Goal: Task Accomplishment & Management: Complete application form

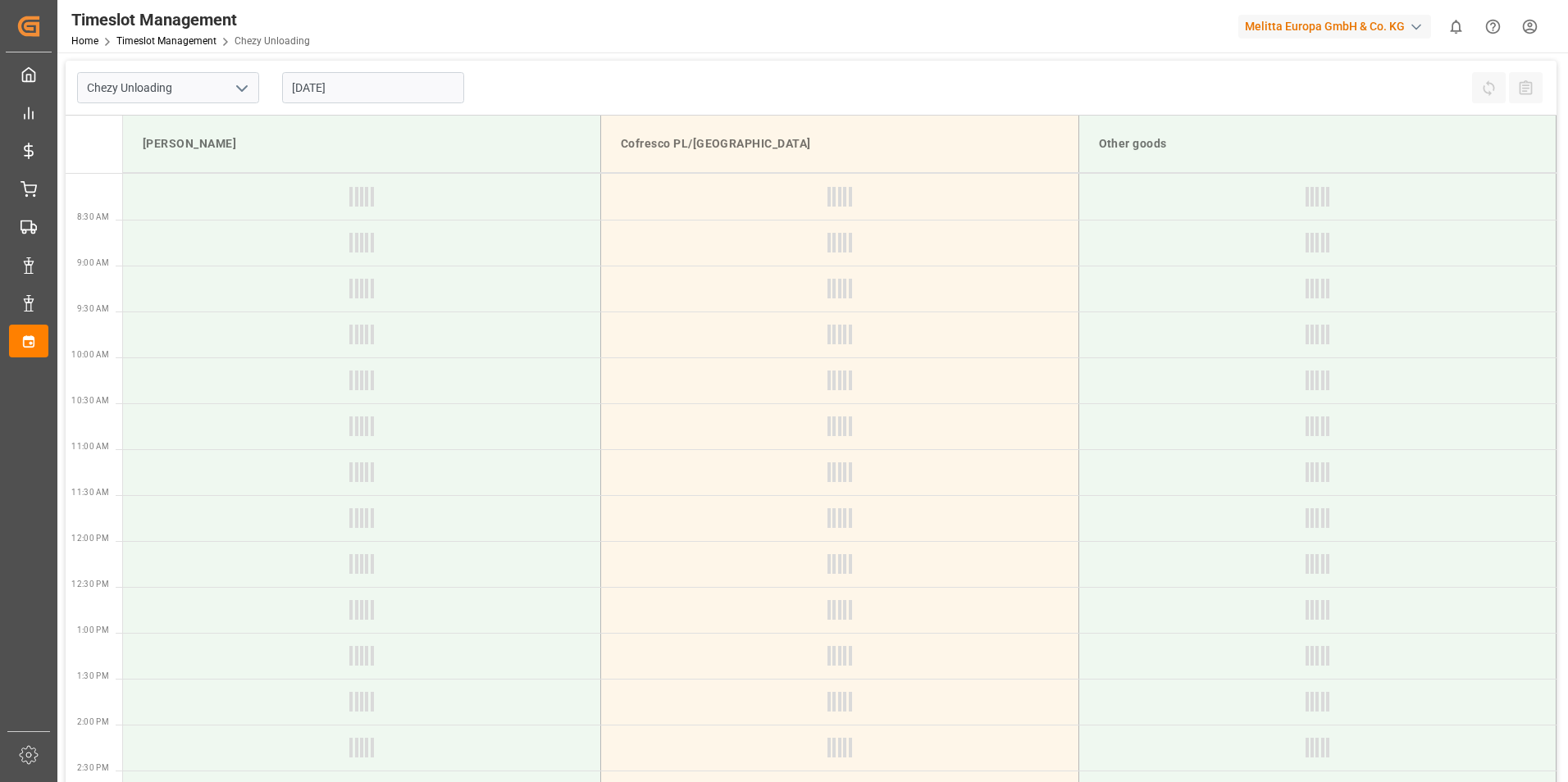
type input "Chezy Unloading"
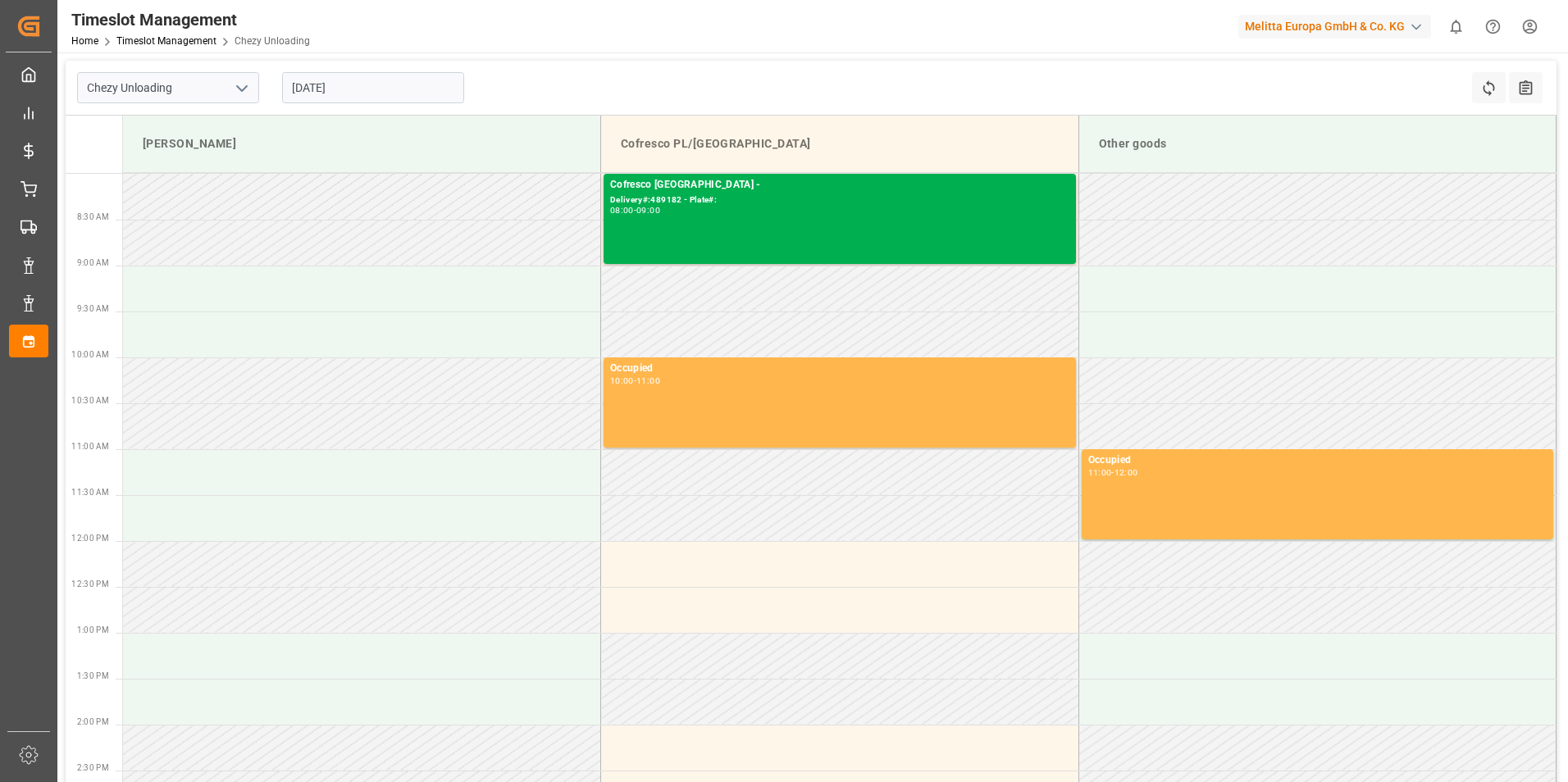
click at [389, 91] on input "[DATE]" at bounding box center [373, 88] width 182 height 31
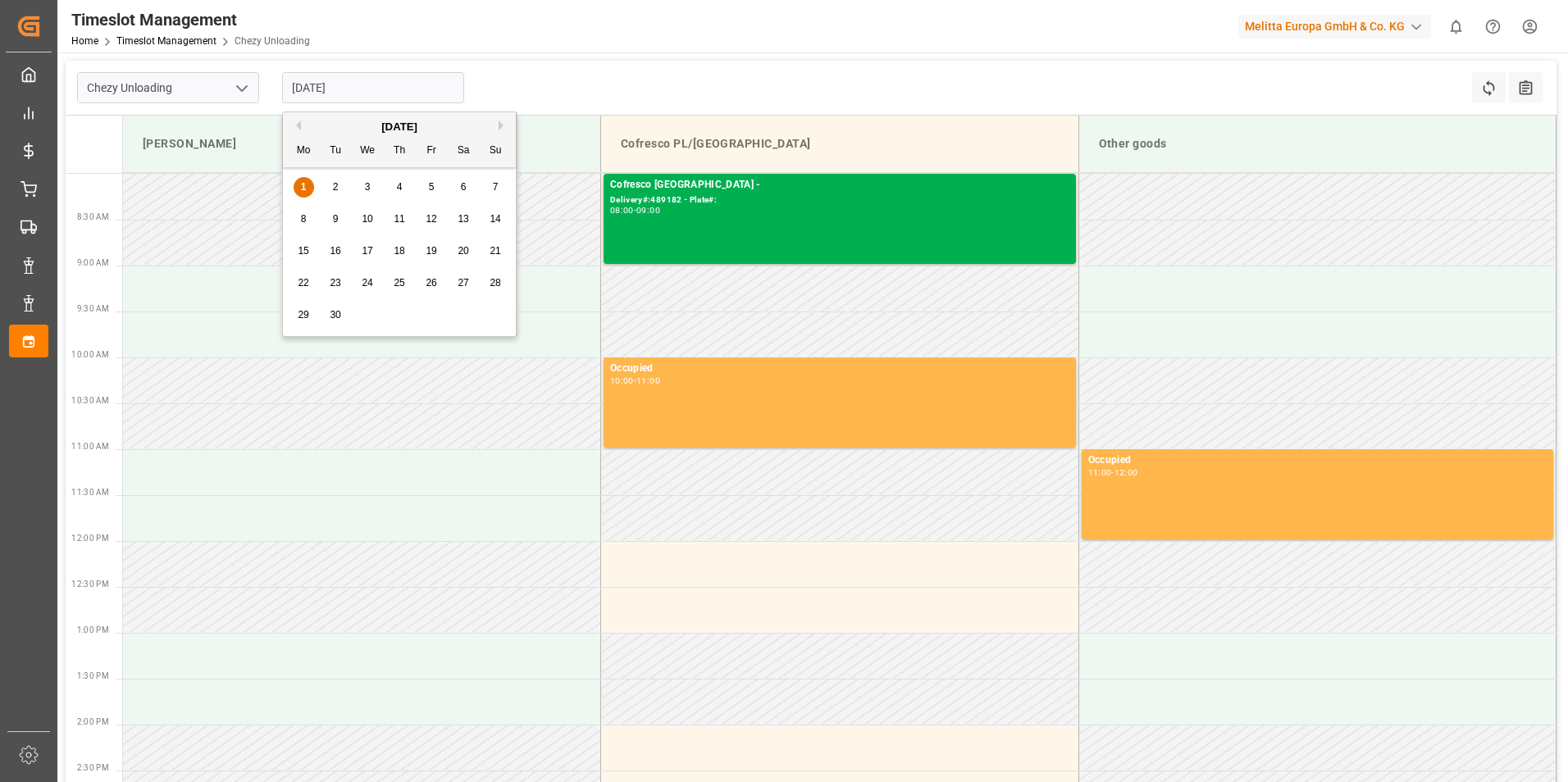
click at [369, 185] on span "3" at bounding box center [368, 186] width 6 height 11
type input "[DATE]"
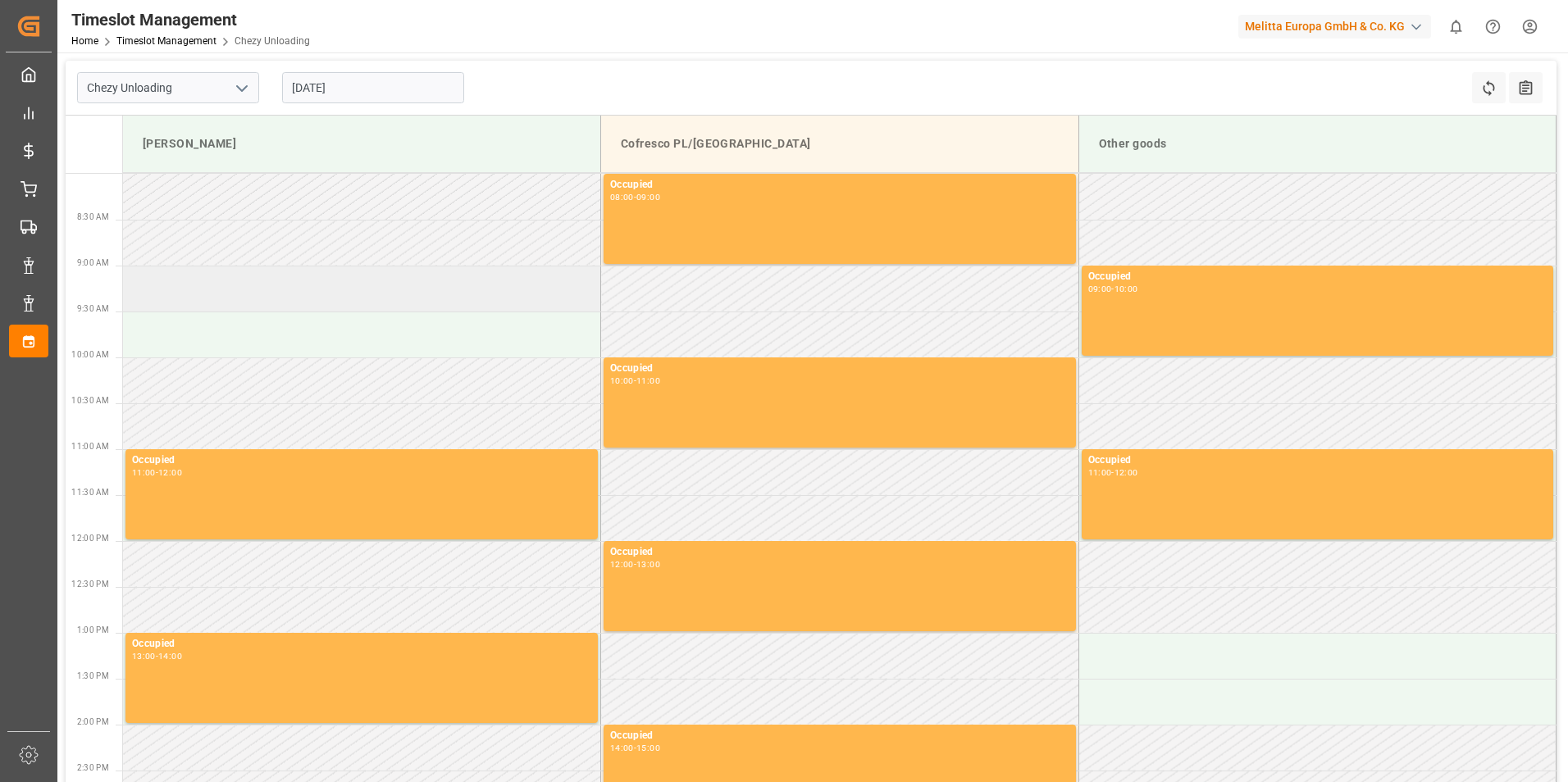
click at [255, 295] on td at bounding box center [362, 289] width 478 height 46
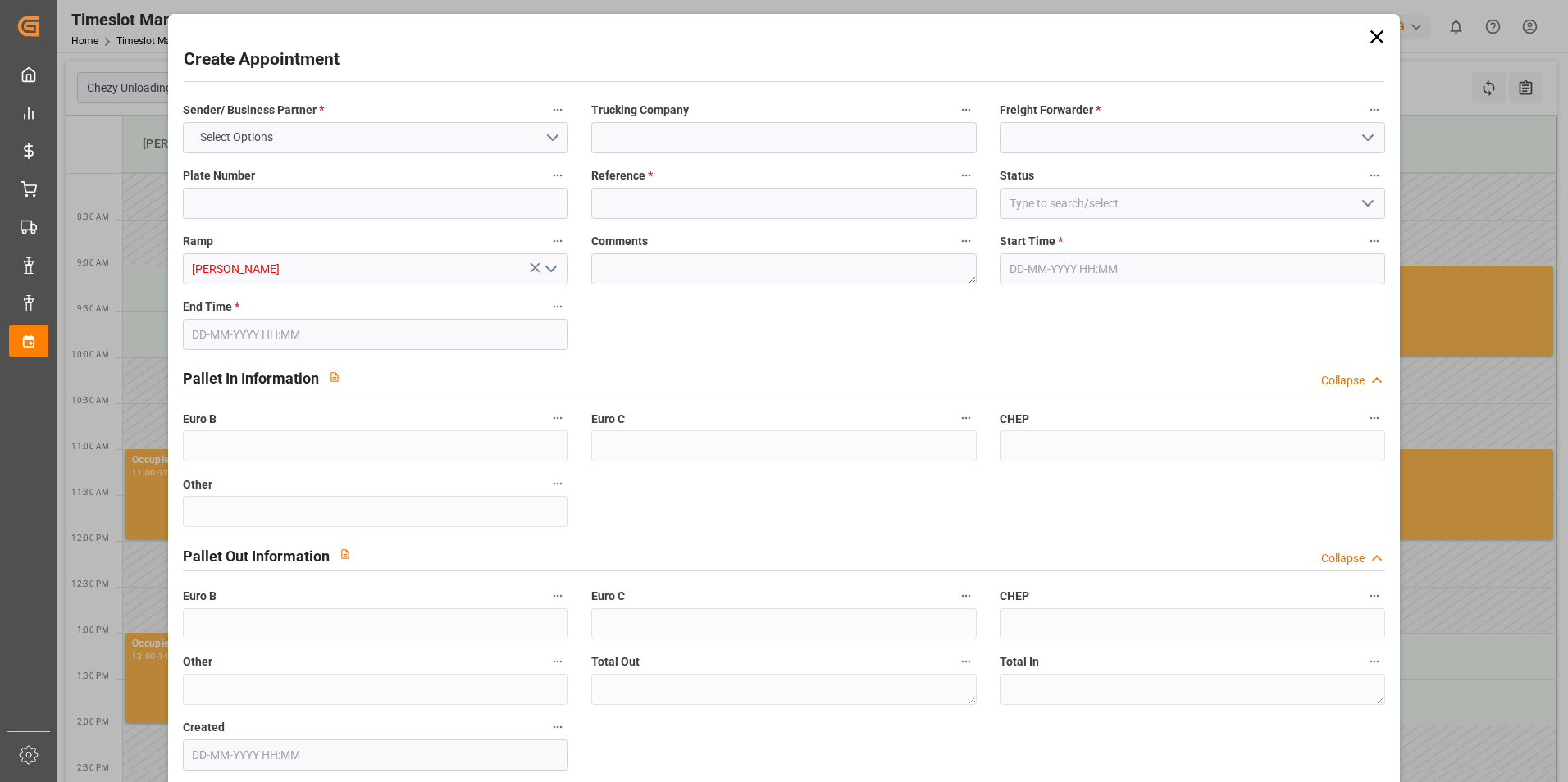
type input "0"
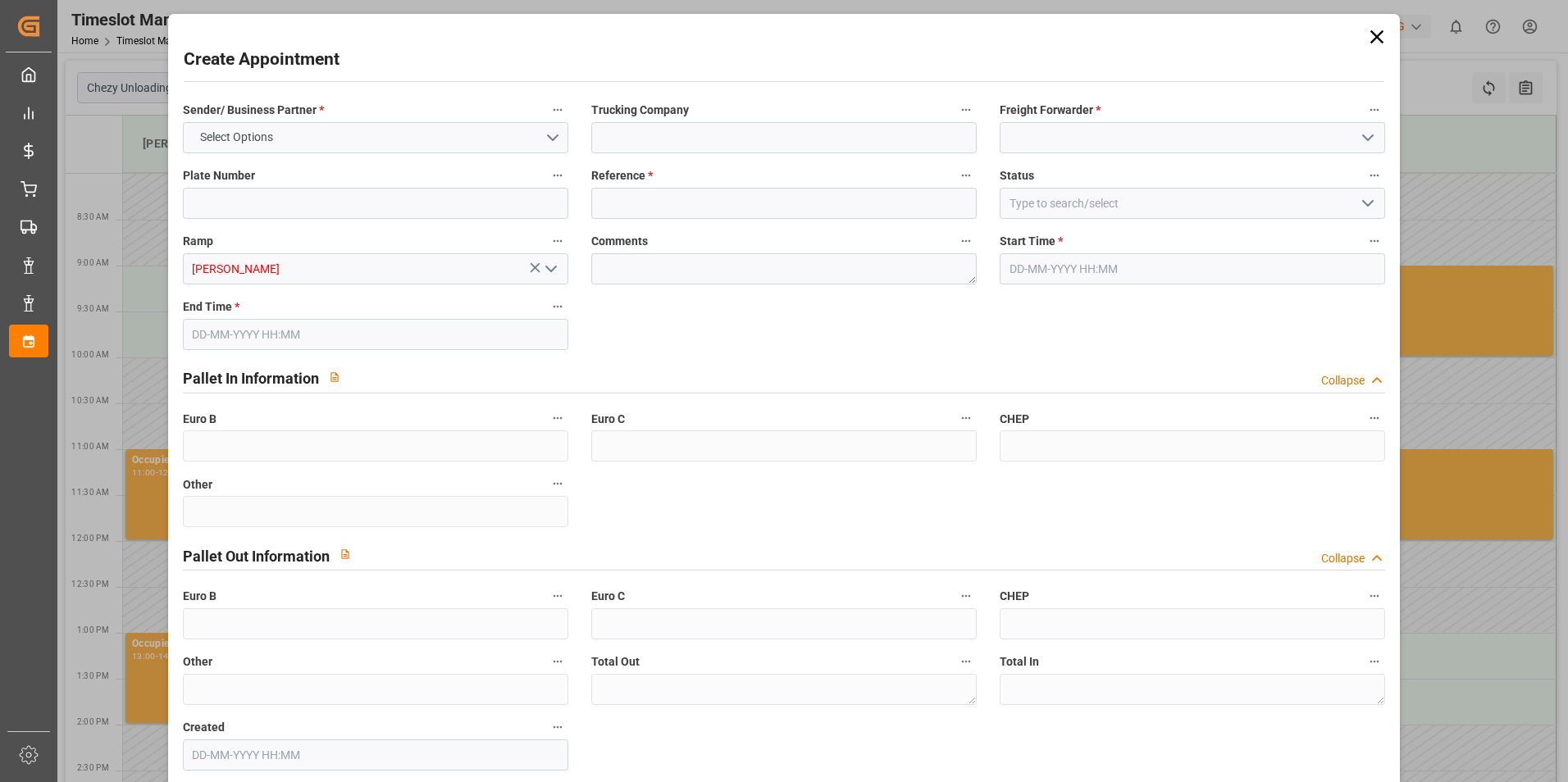
type input "0"
type input "[DATE] 09:00"
type input "[DATE] 10:00"
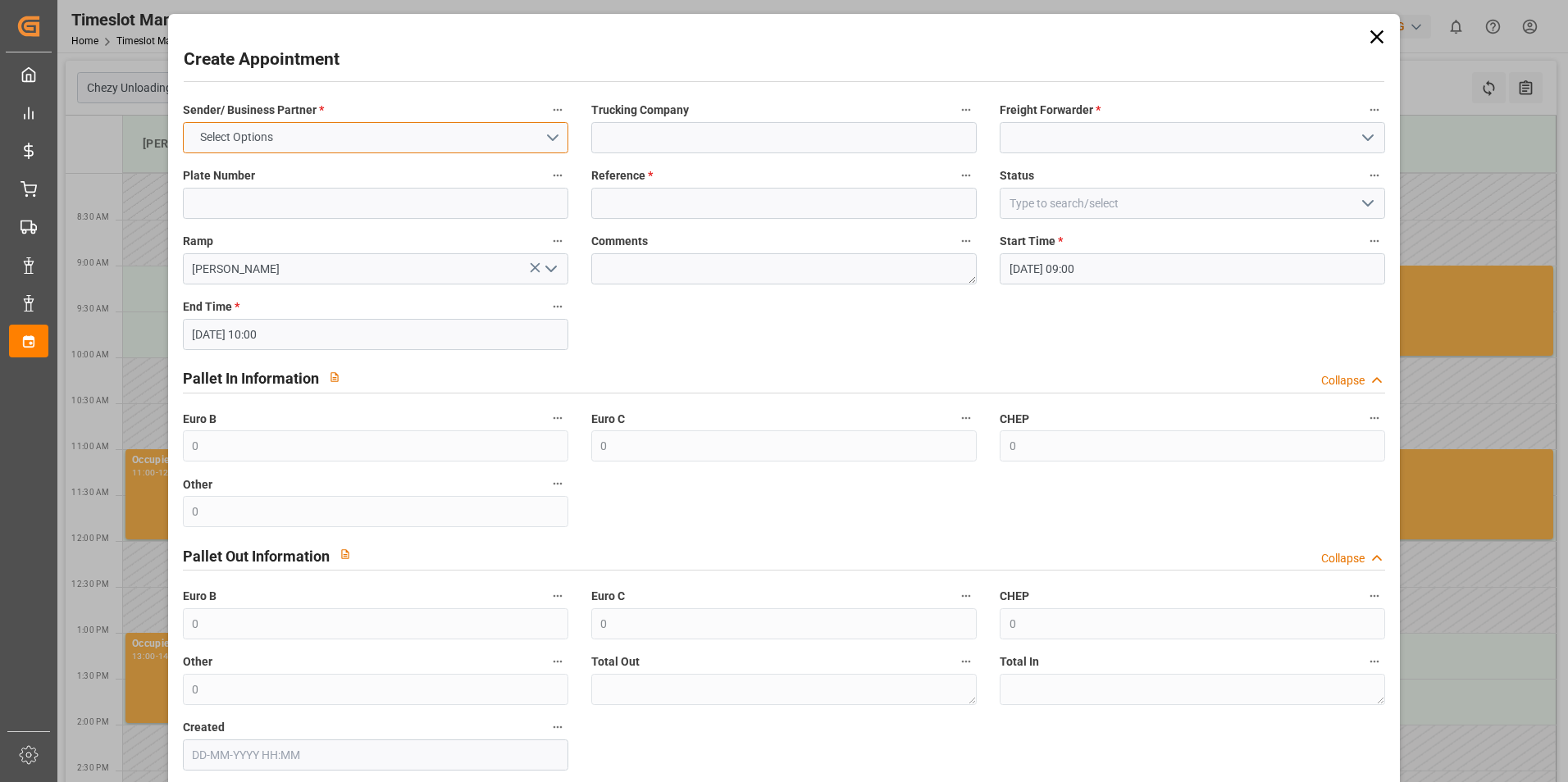
click at [519, 137] on button "Select Options" at bounding box center [376, 138] width 386 height 31
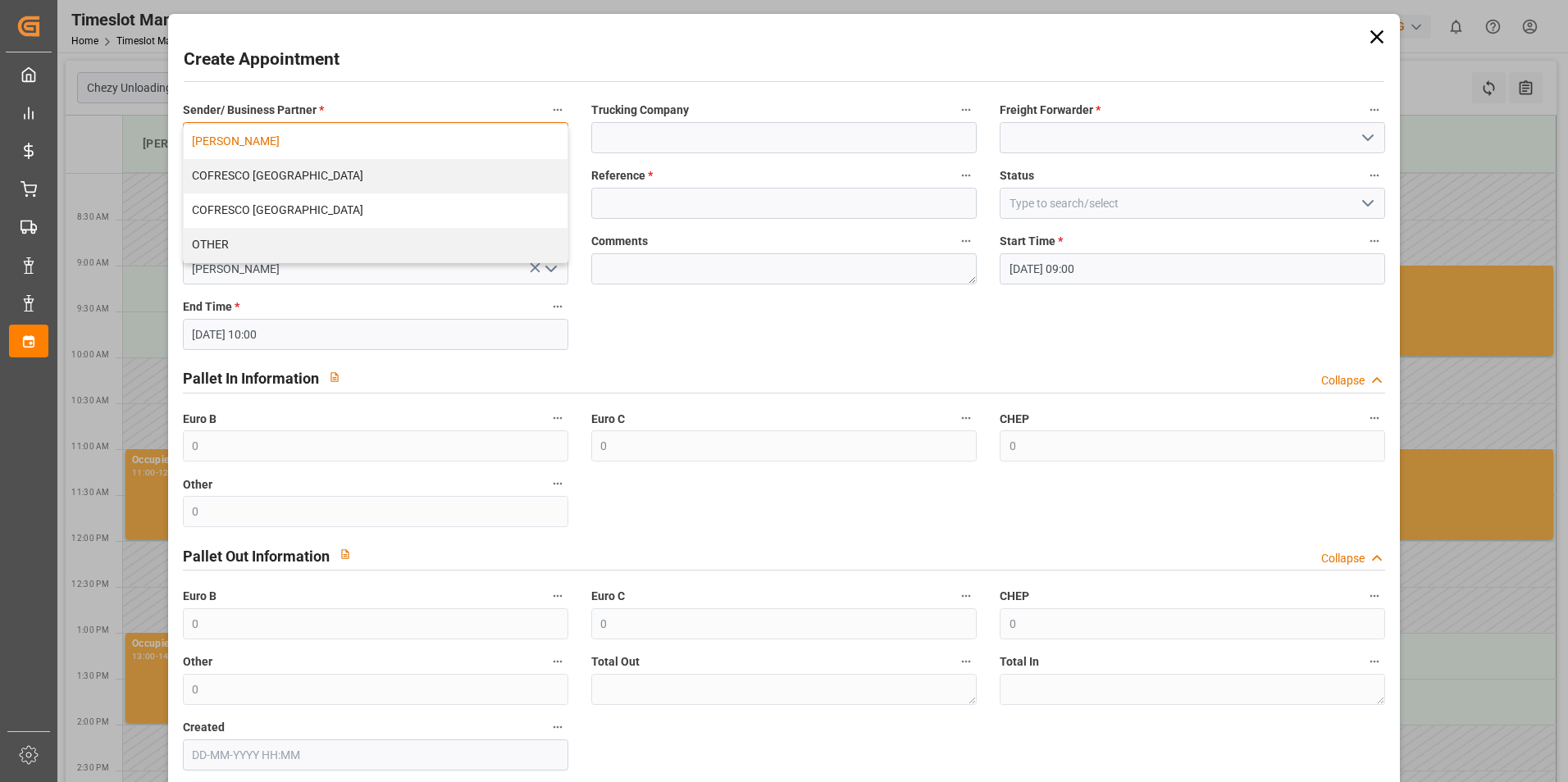
click at [268, 142] on div "[PERSON_NAME]" at bounding box center [376, 141] width 384 height 34
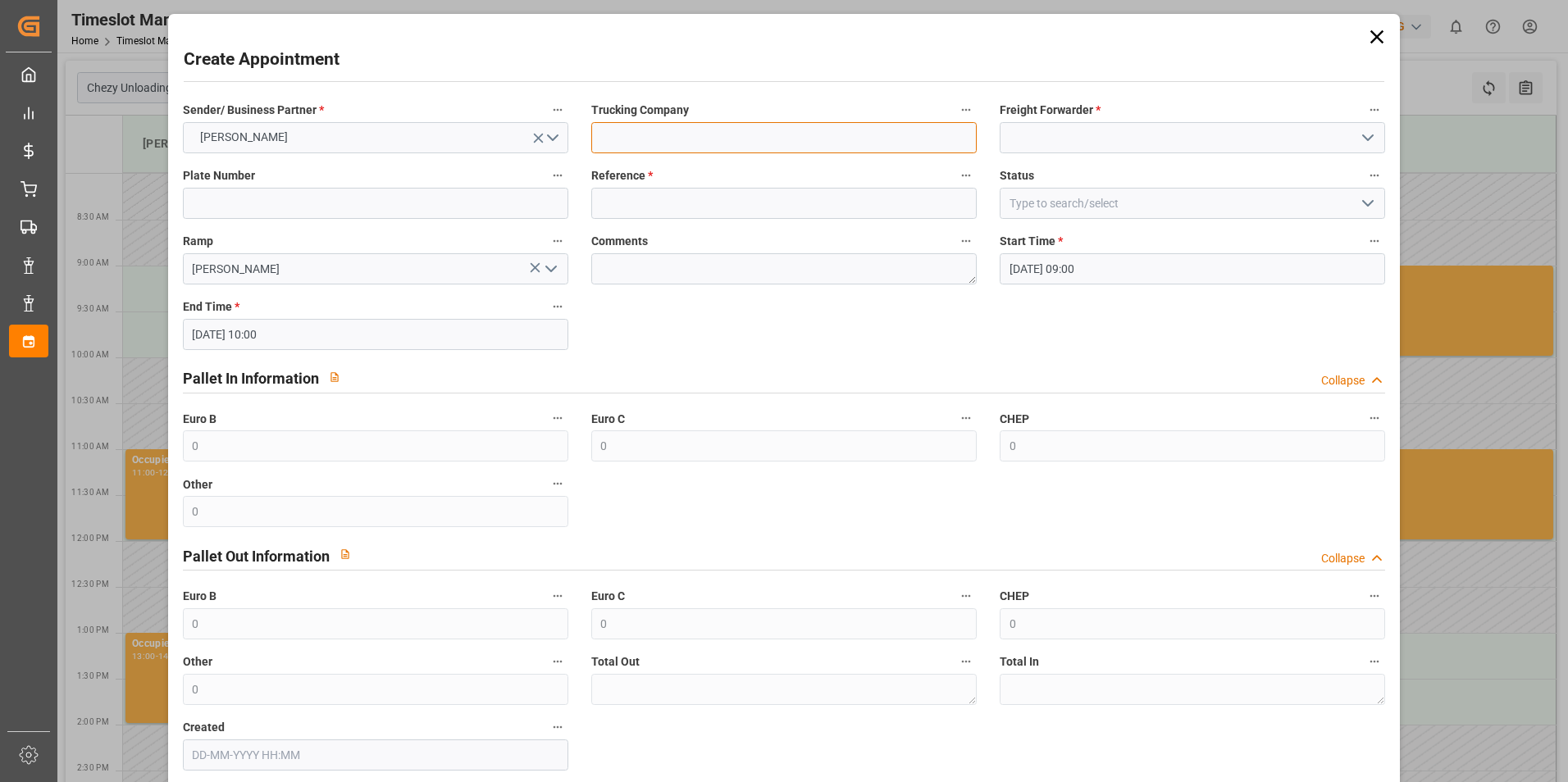
click at [733, 147] on input at bounding box center [784, 138] width 386 height 31
type input "skat"
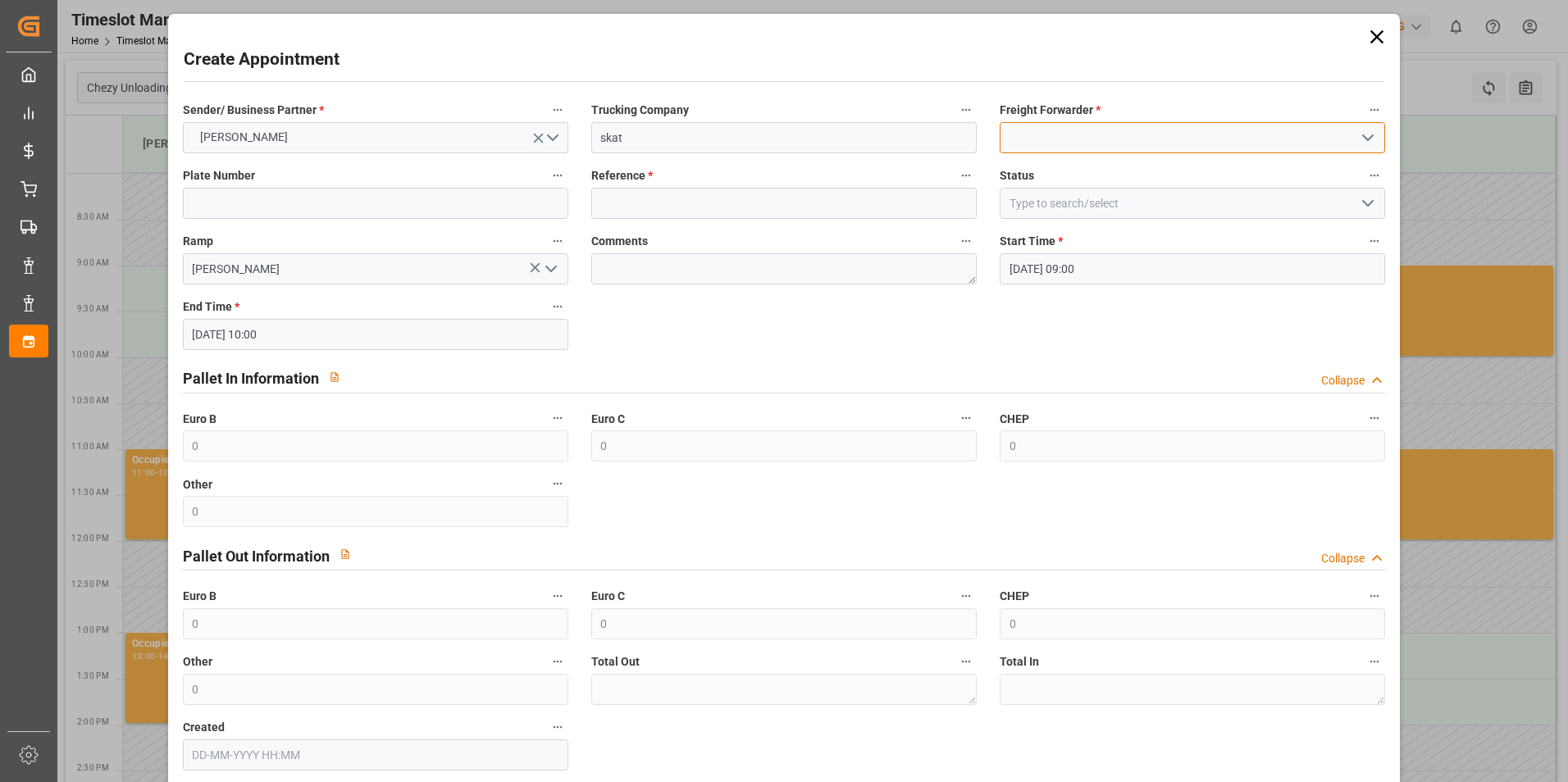
type input "skat"
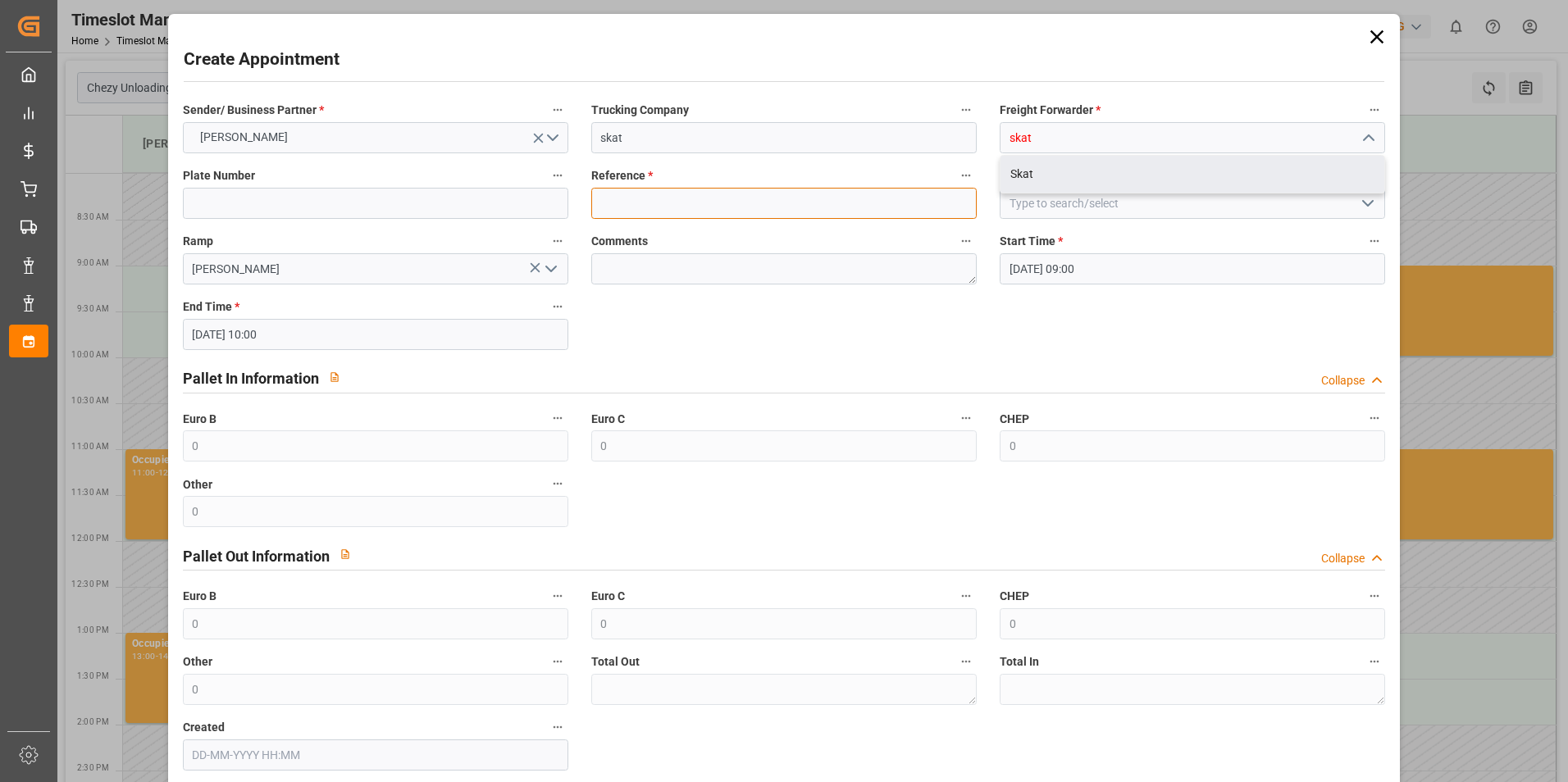
click at [851, 217] on input at bounding box center [784, 203] width 386 height 31
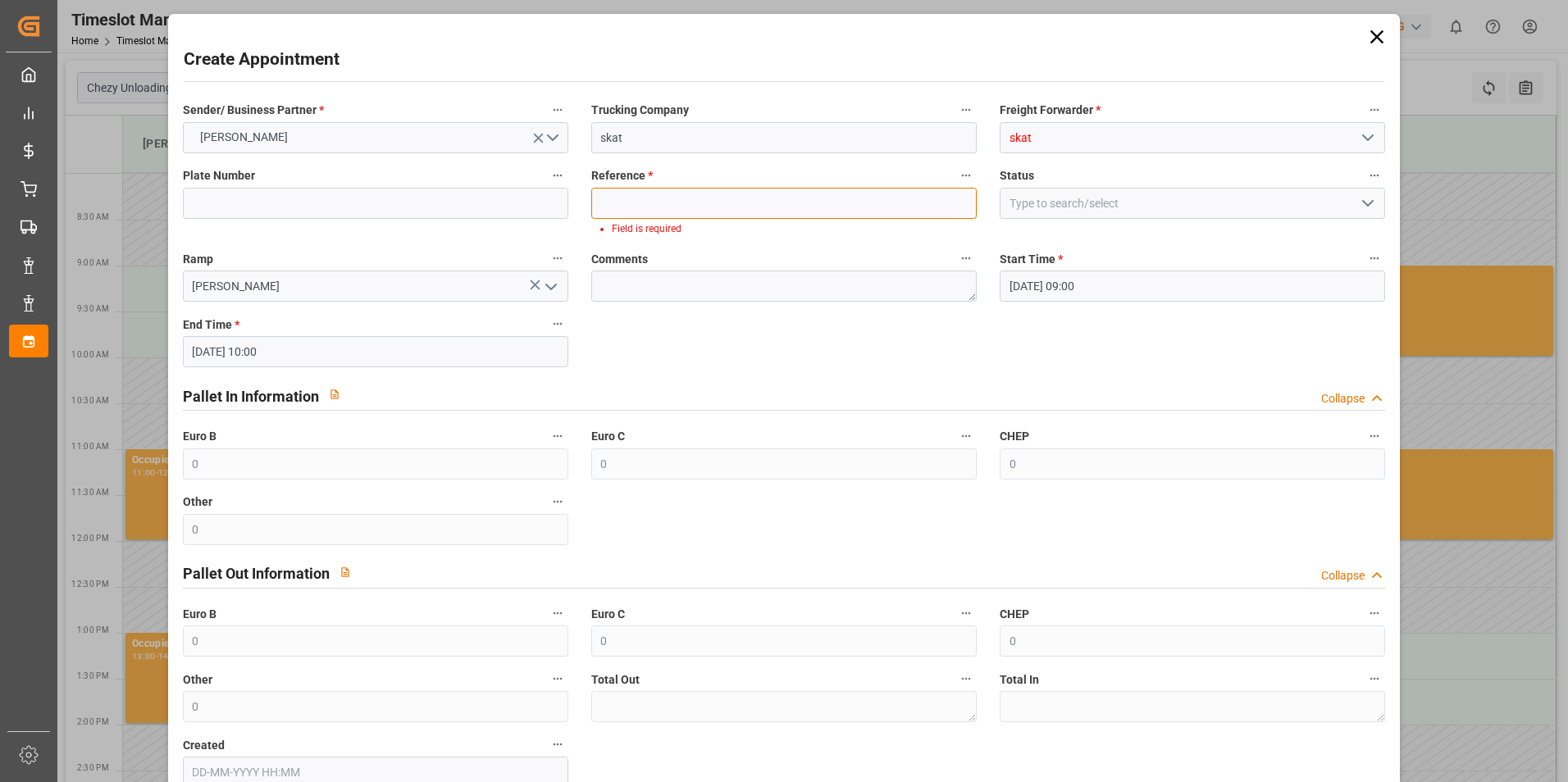
click at [826, 211] on input at bounding box center [784, 203] width 386 height 31
paste input "400052486"
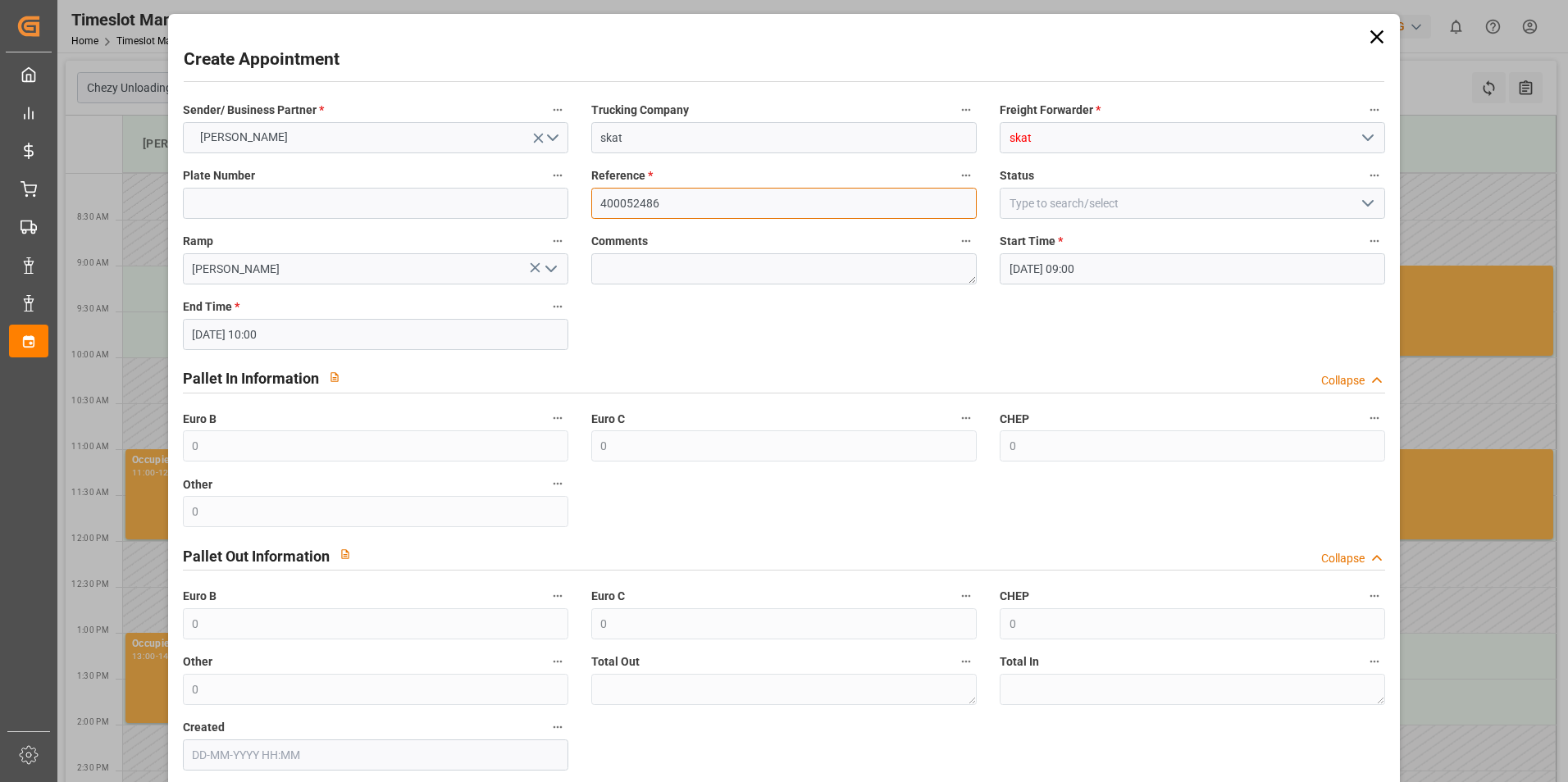
scroll to position [84, 0]
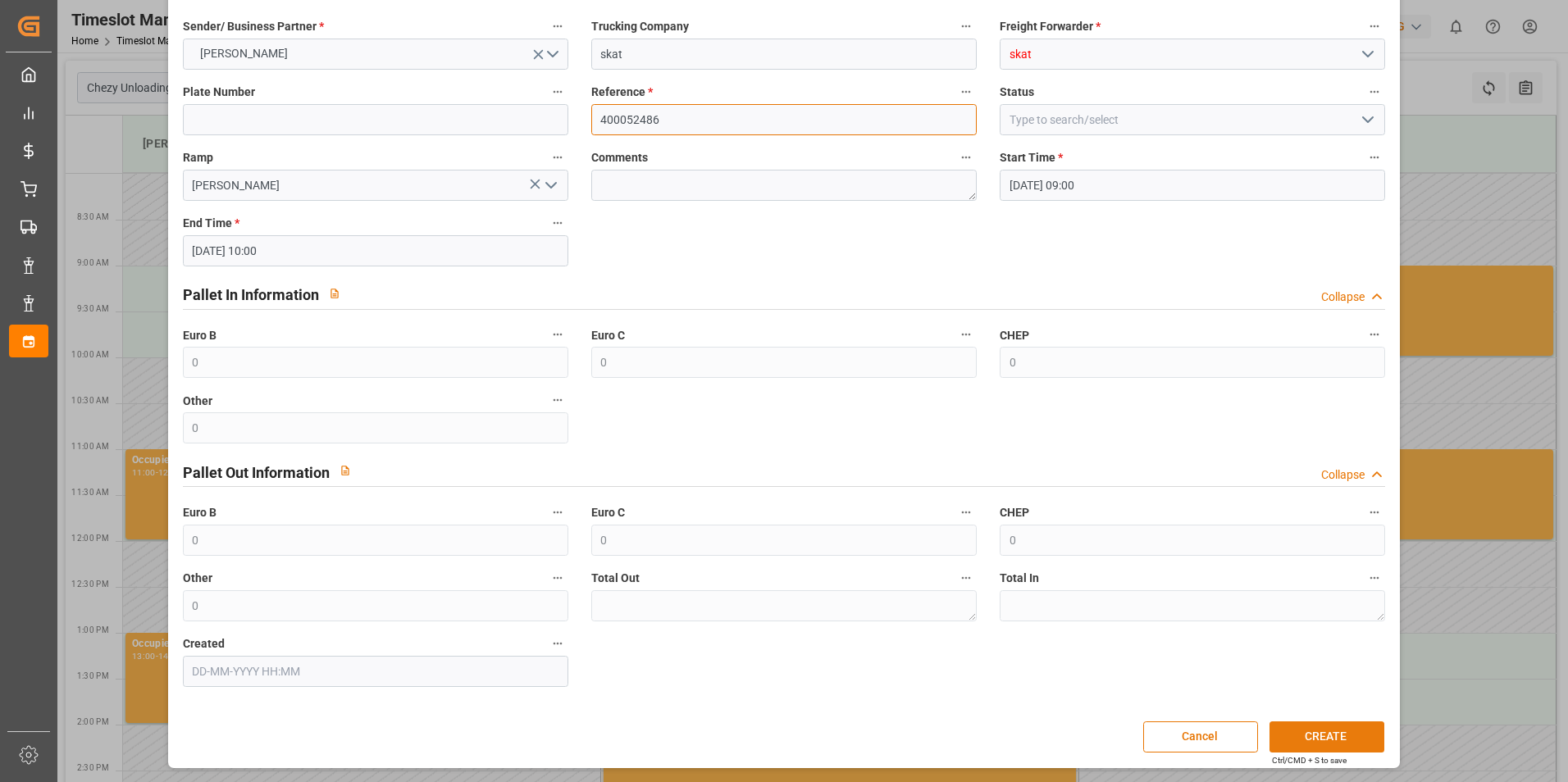
type input "400052486"
click at [1325, 745] on button "CREATE" at bounding box center [1327, 738] width 115 height 31
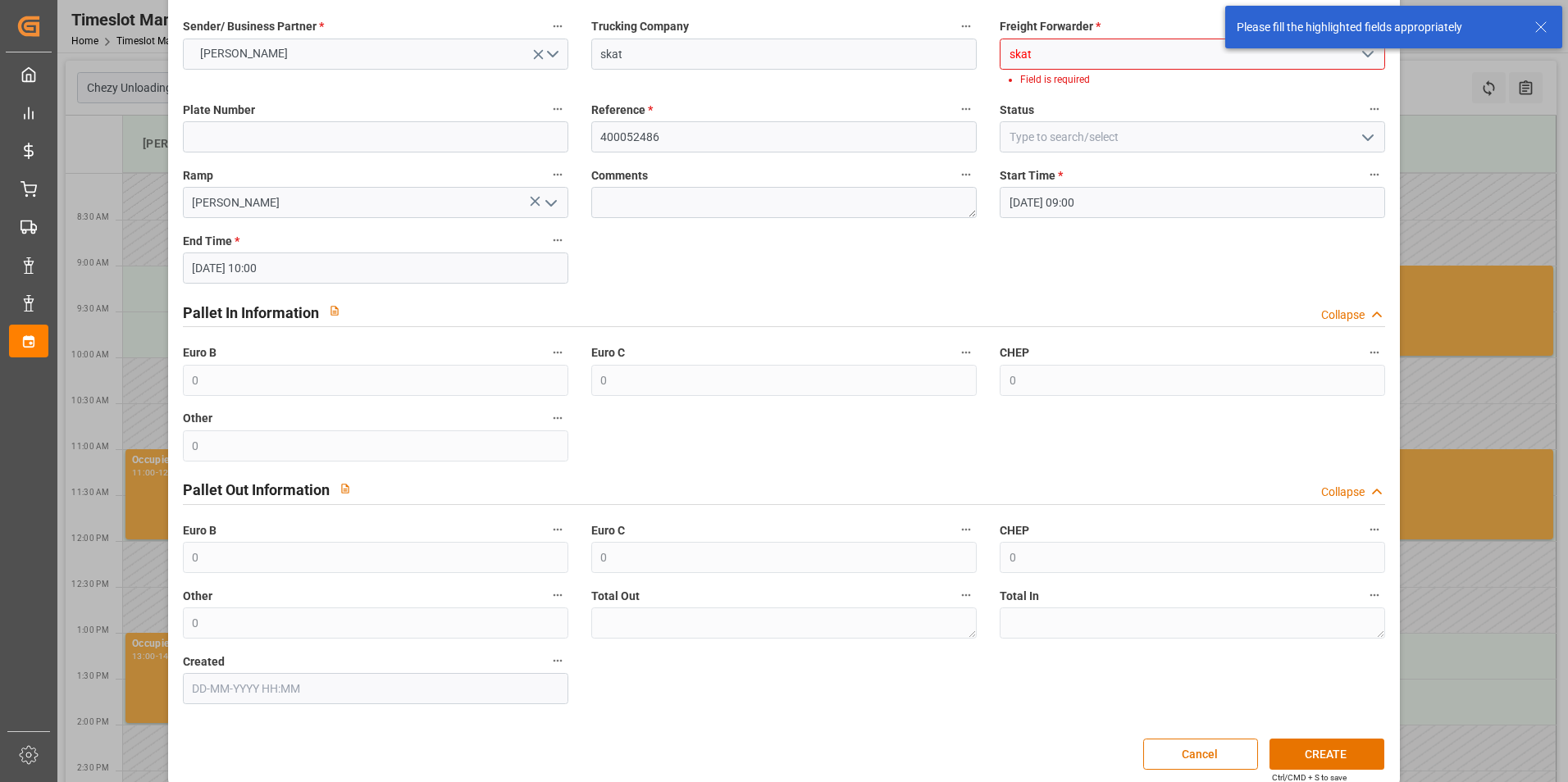
click at [1157, 43] on input "skat" at bounding box center [1193, 54] width 386 height 31
drag, startPoint x: 1157, startPoint y: 43, endPoint x: 979, endPoint y: 46, distance: 178.0
click at [979, 46] on div "Sender/ Business Partner * MELITTA MINDEN Trucking Company skat Freight Forward…" at bounding box center [785, 361] width 1226 height 702
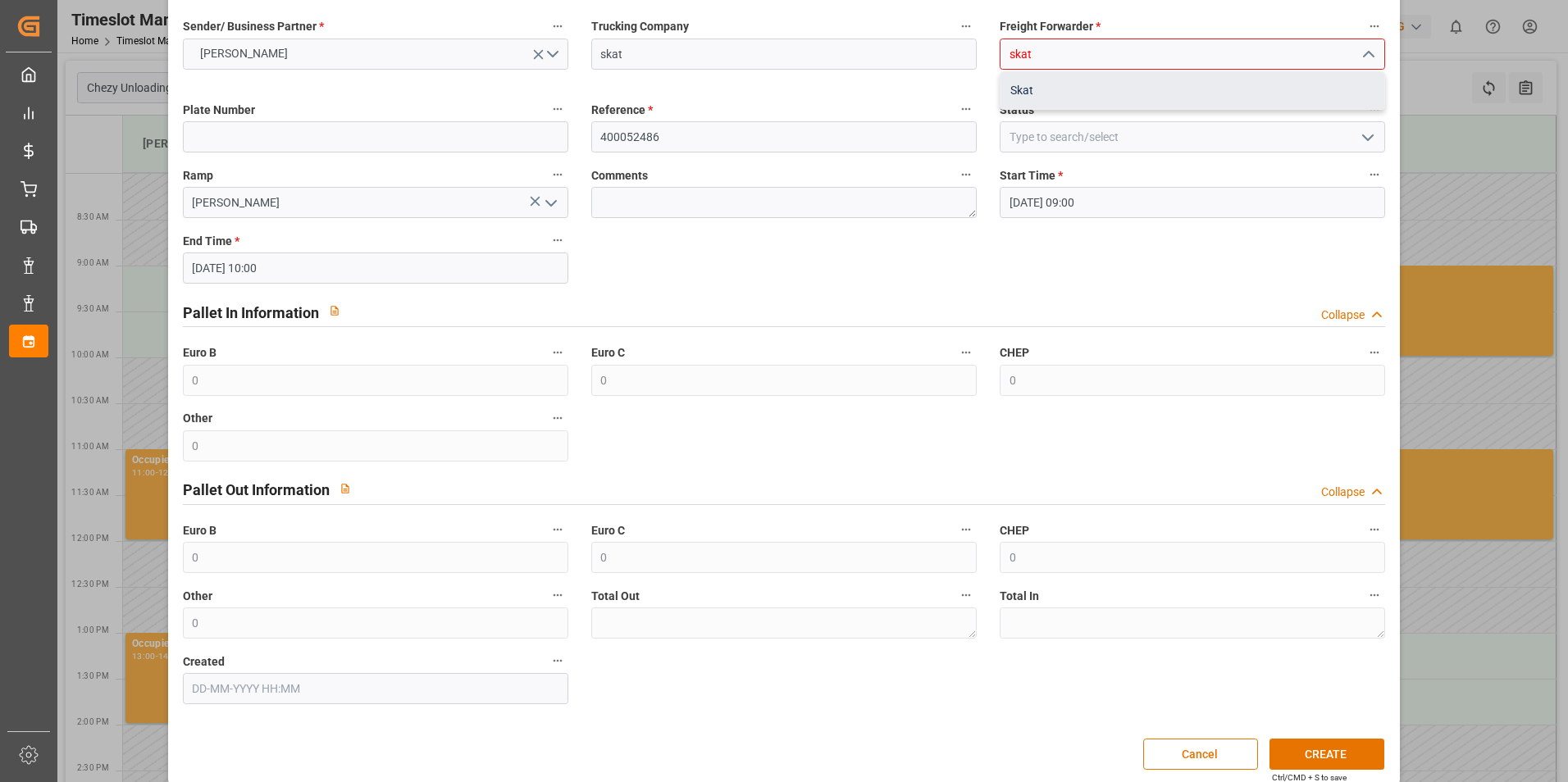
click at [1032, 104] on div "Skat" at bounding box center [1193, 90] width 384 height 37
type input "Skat"
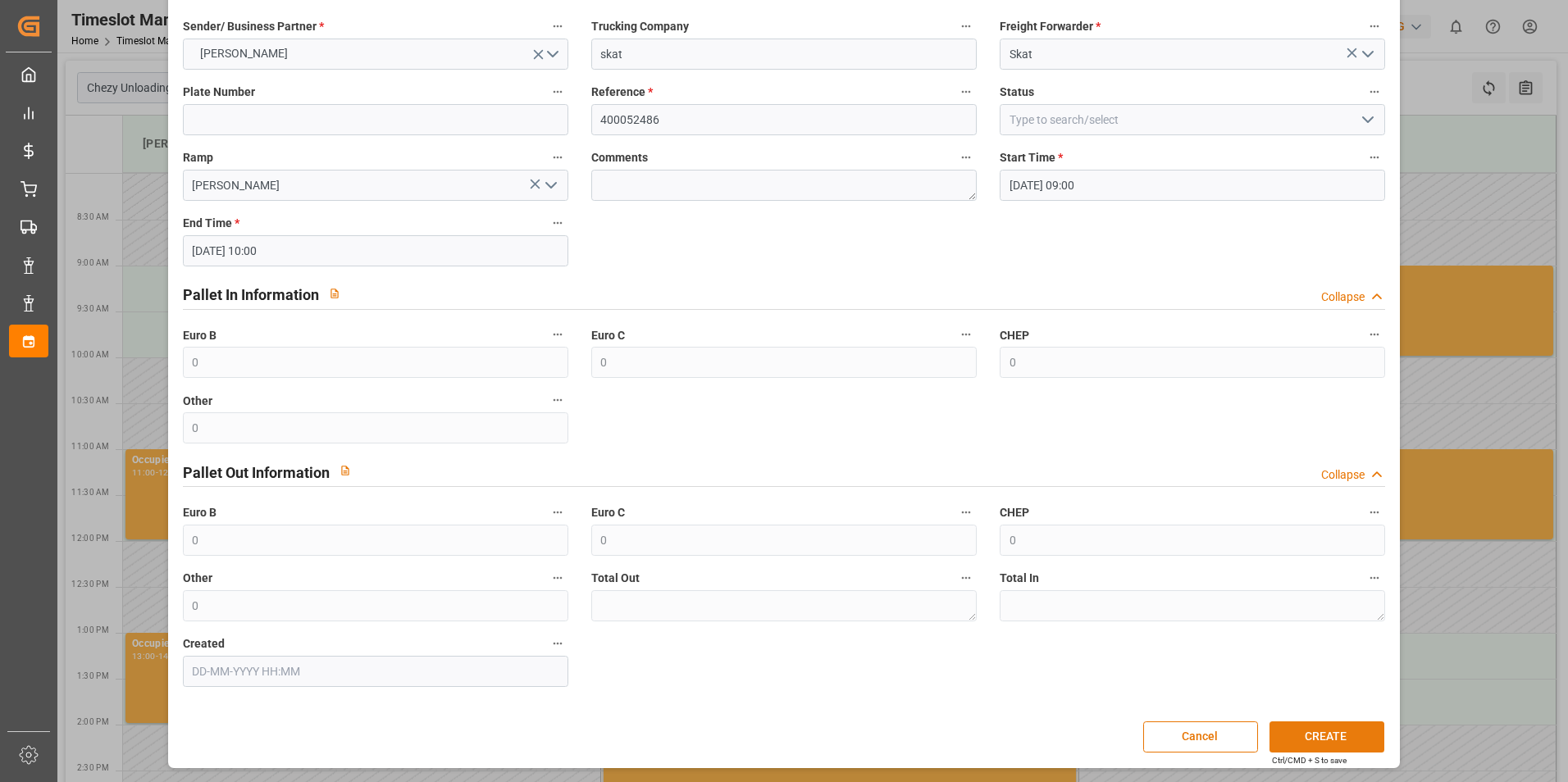
click at [1352, 728] on button "CREATE" at bounding box center [1327, 738] width 115 height 31
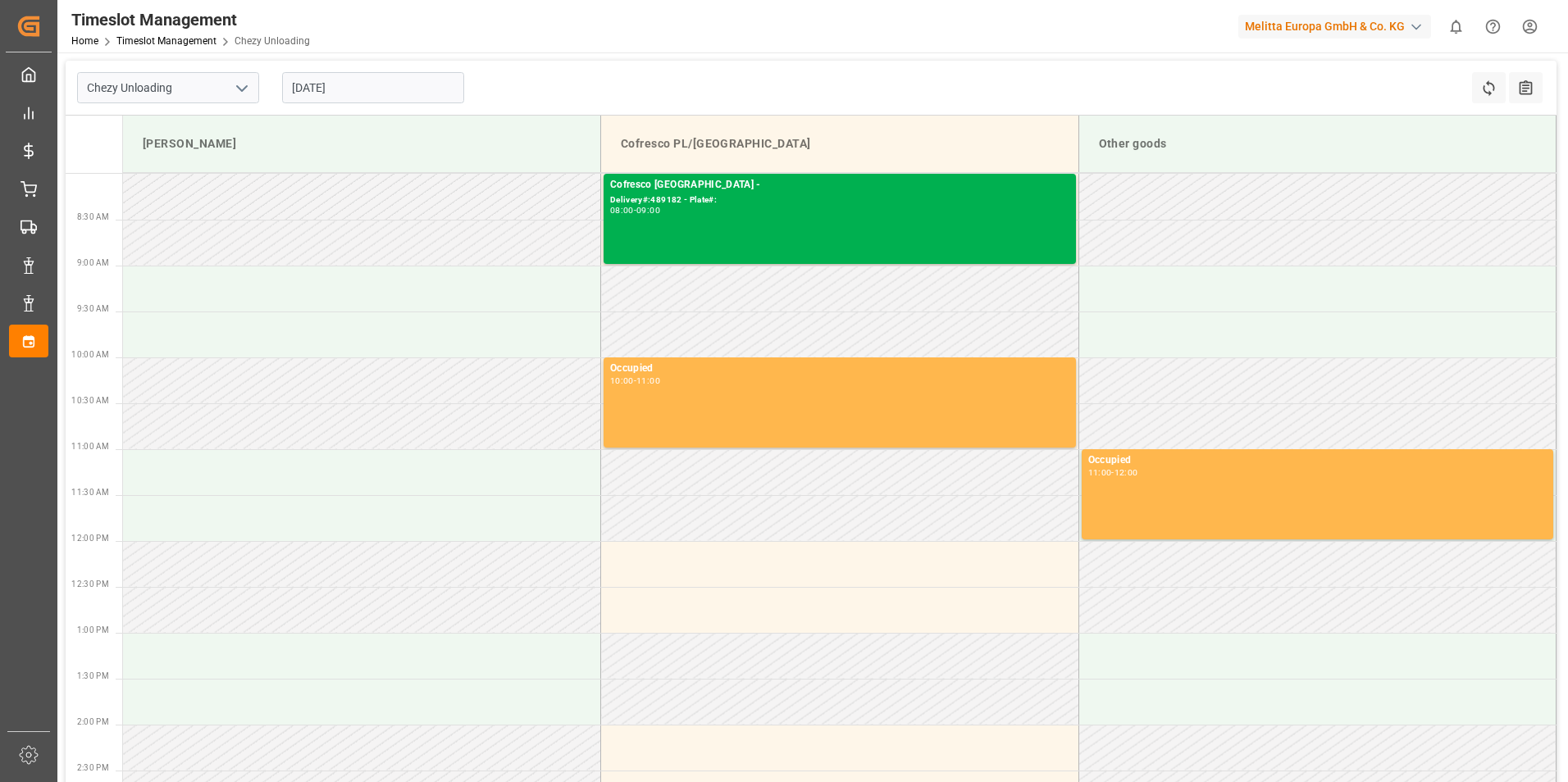
click at [349, 89] on input "[DATE]" at bounding box center [373, 88] width 182 height 31
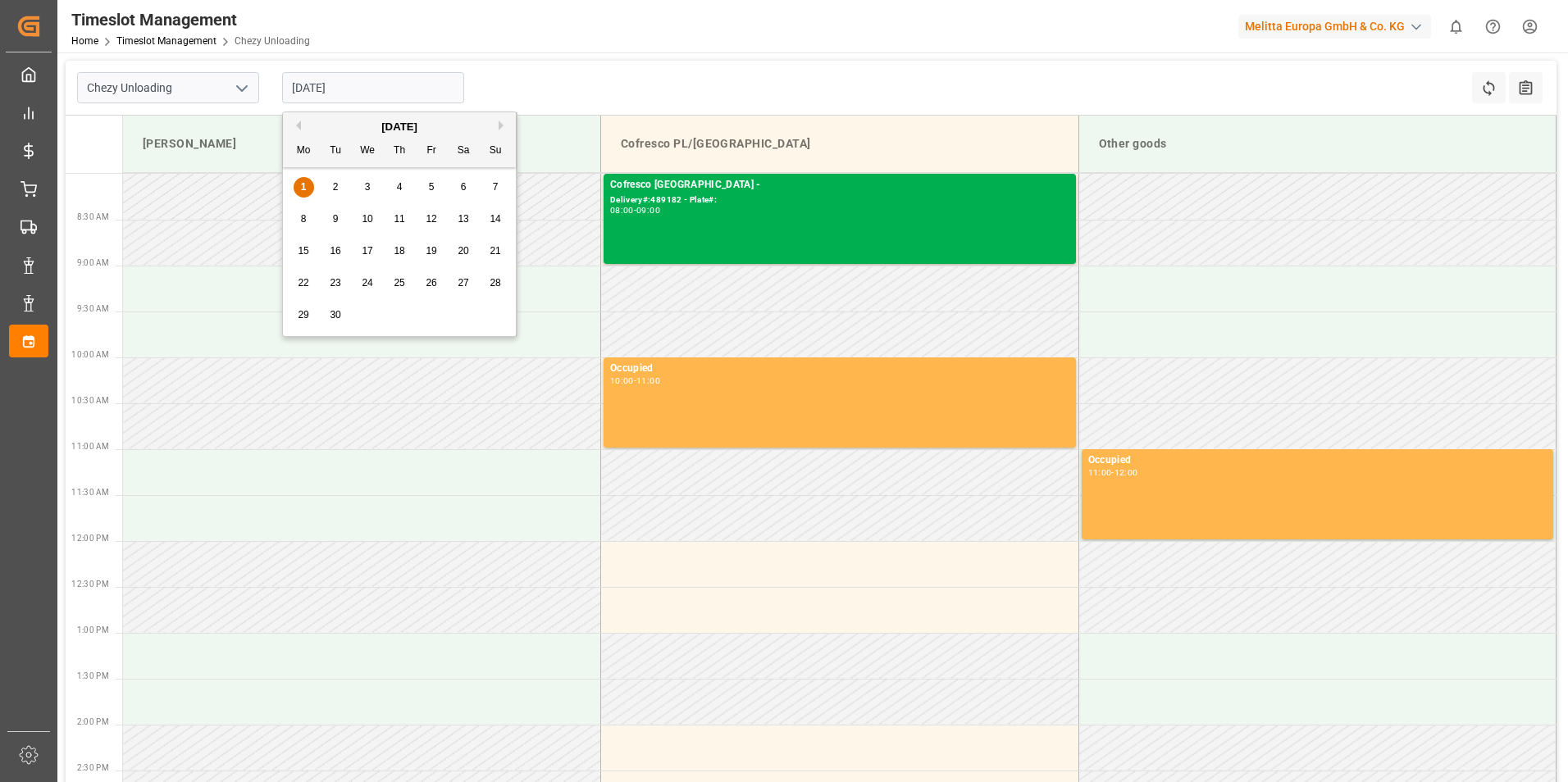
click at [332, 186] on div "2" at bounding box center [336, 187] width 20 height 19
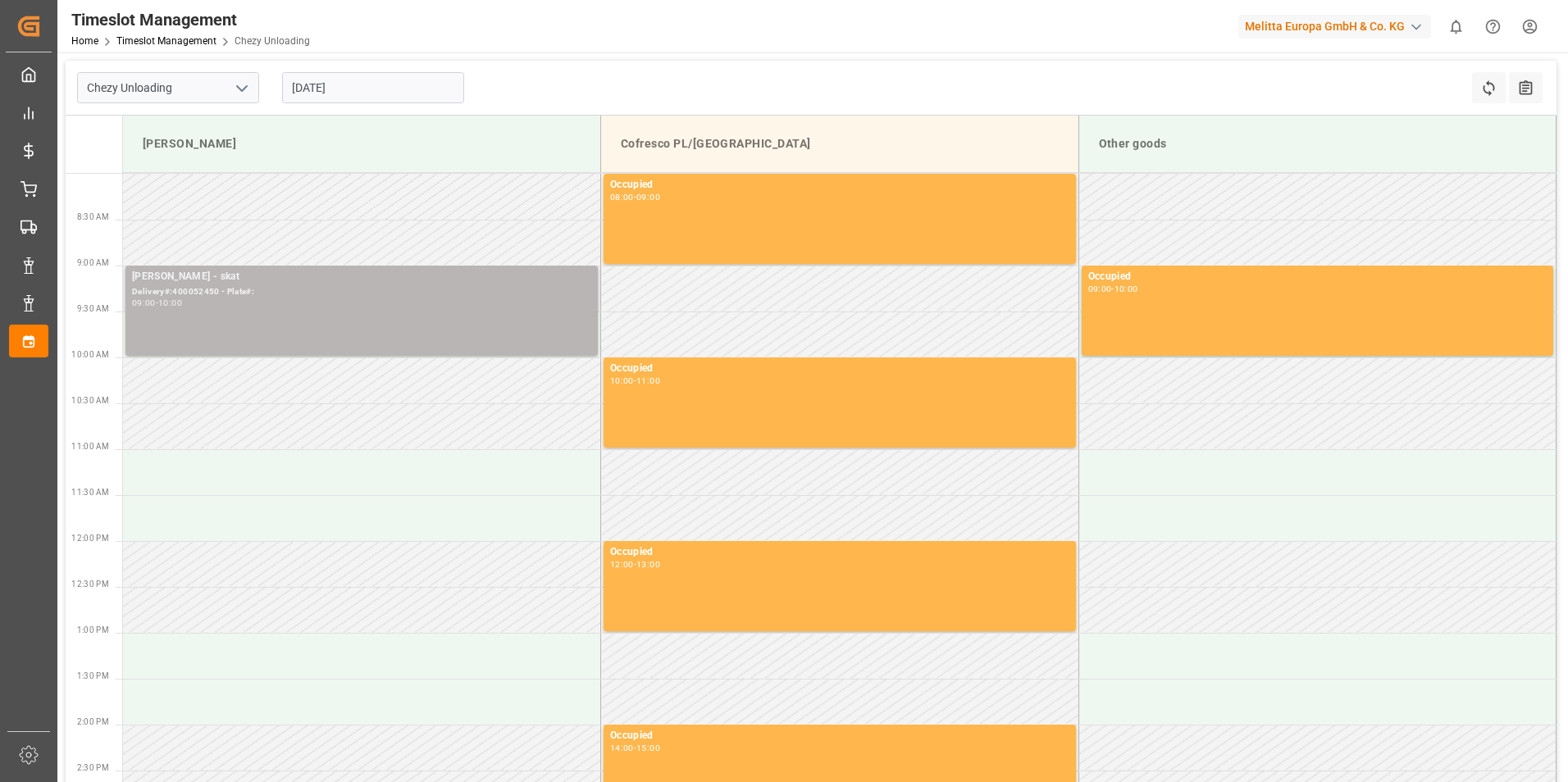
click at [195, 291] on div "Delivery#:400052450 - Plate#:" at bounding box center [361, 292] width 459 height 14
drag, startPoint x: 171, startPoint y: 291, endPoint x: 219, endPoint y: 293, distance: 48.0
click at [210, 292] on div "Delivery#:400052450 - Plate#:" at bounding box center [361, 292] width 459 height 14
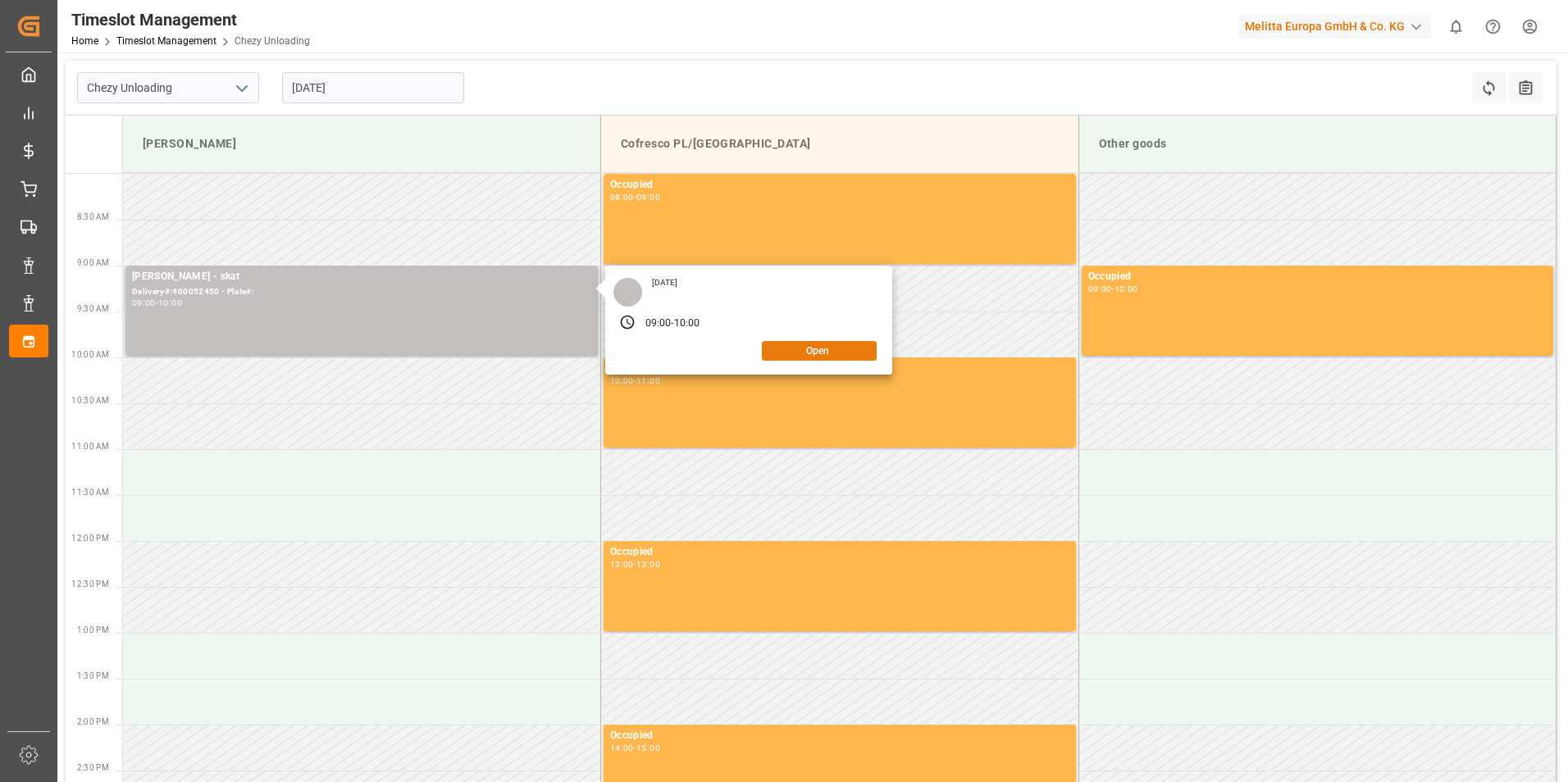
click at [821, 351] on button "Open" at bounding box center [819, 351] width 115 height 19
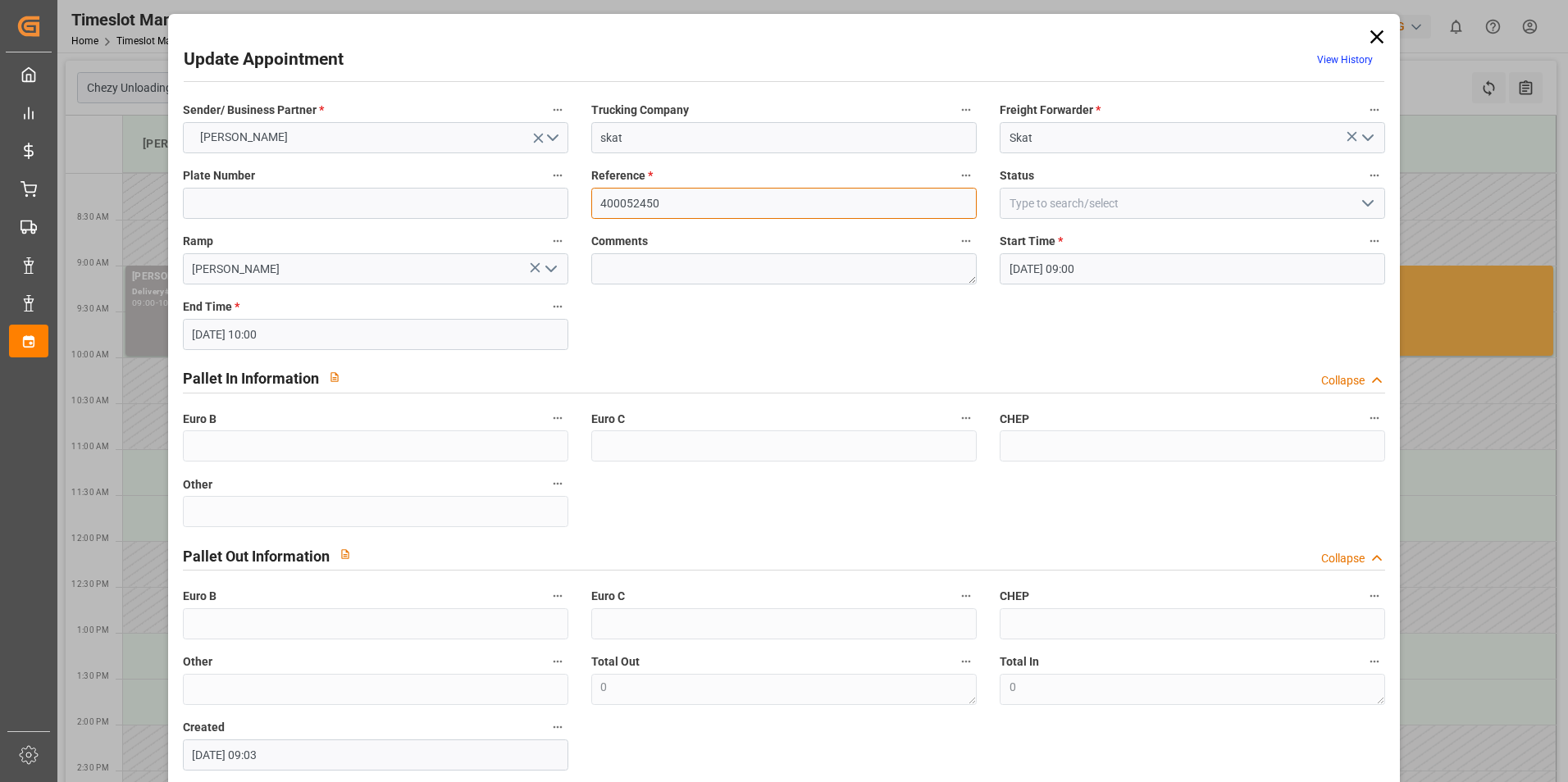
click at [689, 203] on input "400052450" at bounding box center [784, 203] width 386 height 31
drag, startPoint x: 689, startPoint y: 203, endPoint x: 646, endPoint y: 202, distance: 43.0
click at [646, 202] on input "400052450" at bounding box center [784, 203] width 386 height 31
click at [1372, 35] on icon at bounding box center [1377, 37] width 23 height 23
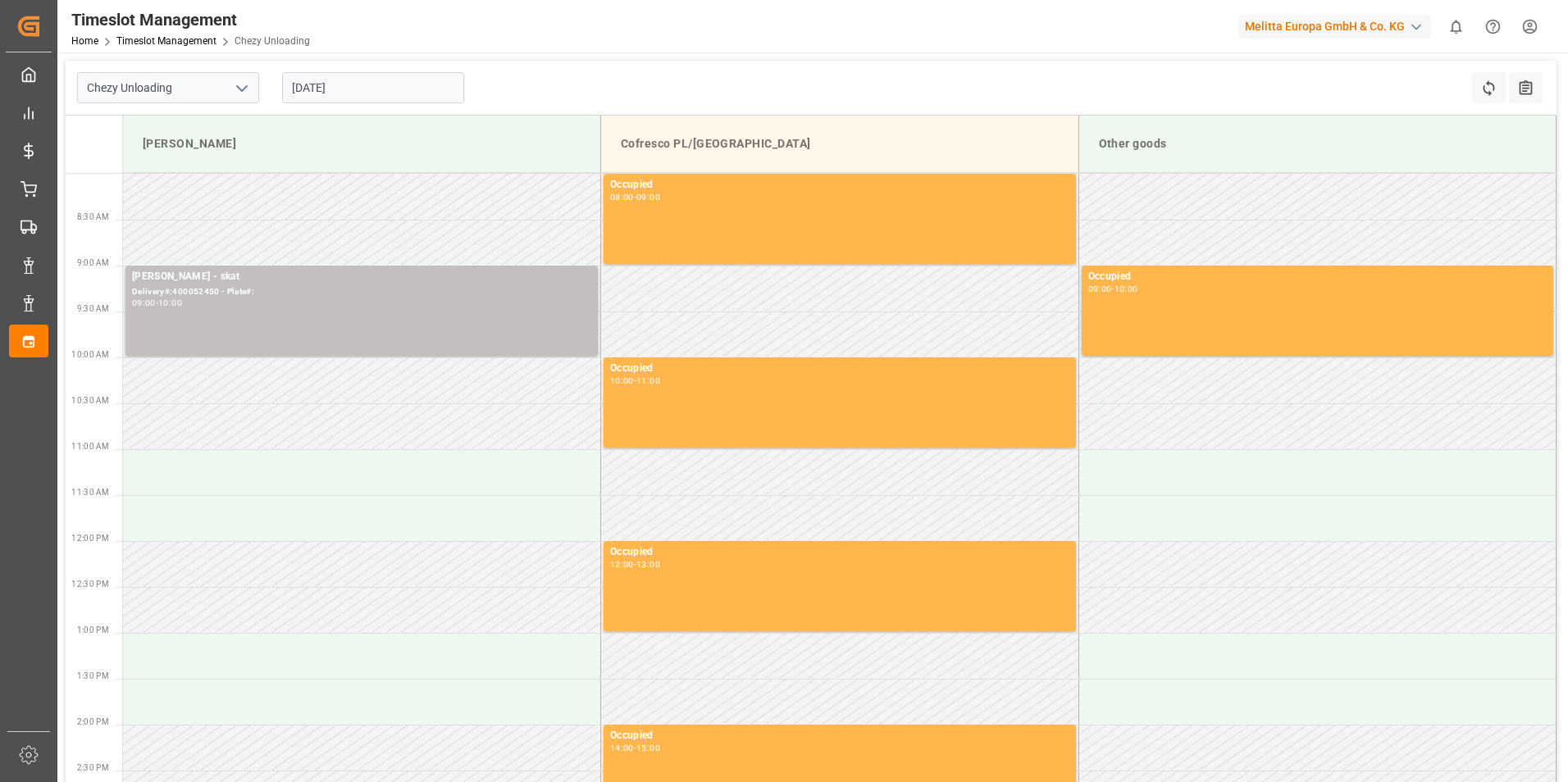
click at [358, 97] on input "[DATE]" at bounding box center [373, 88] width 182 height 31
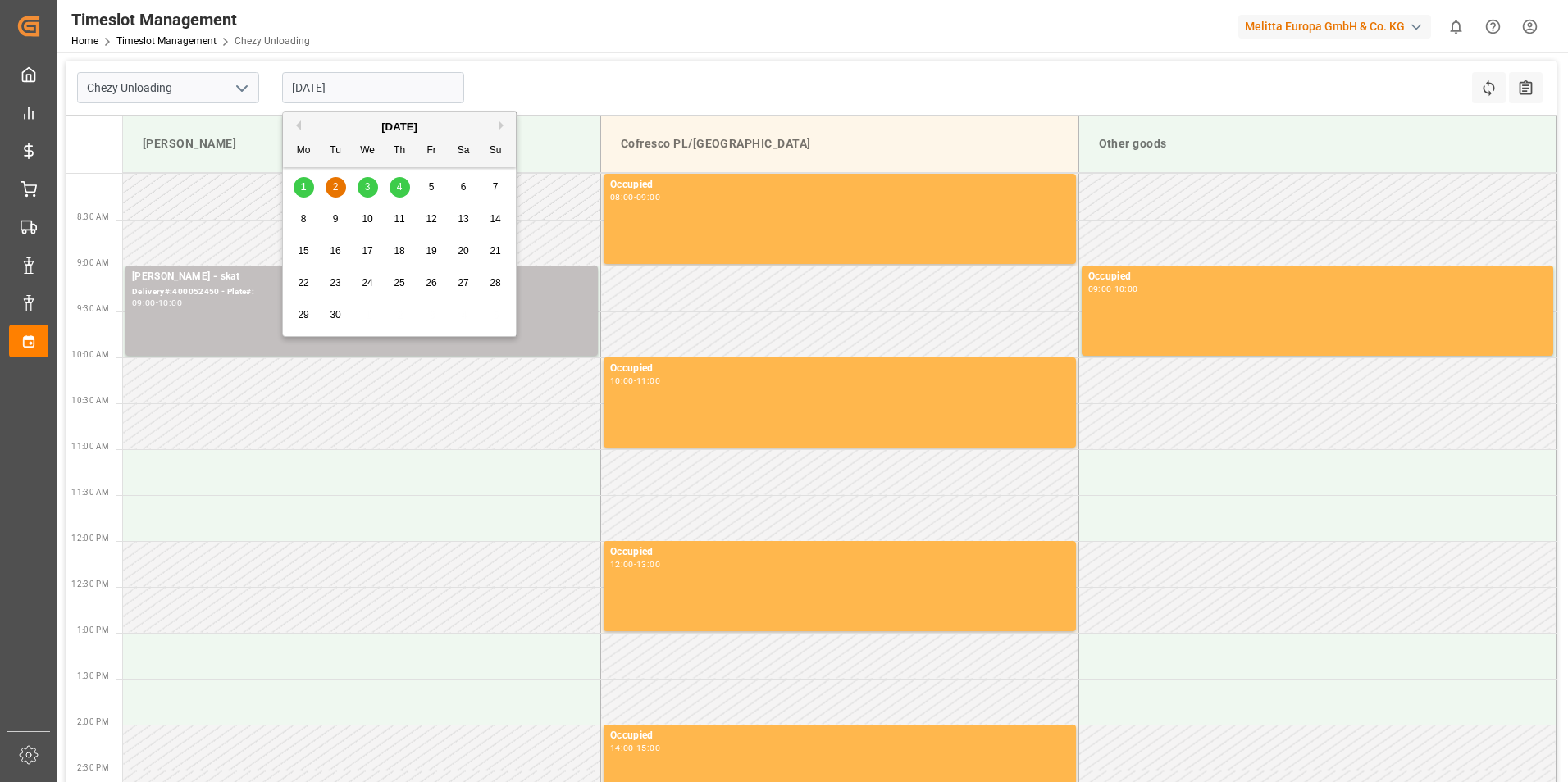
click at [362, 189] on div "3" at bounding box center [368, 187] width 20 height 19
type input "[DATE]"
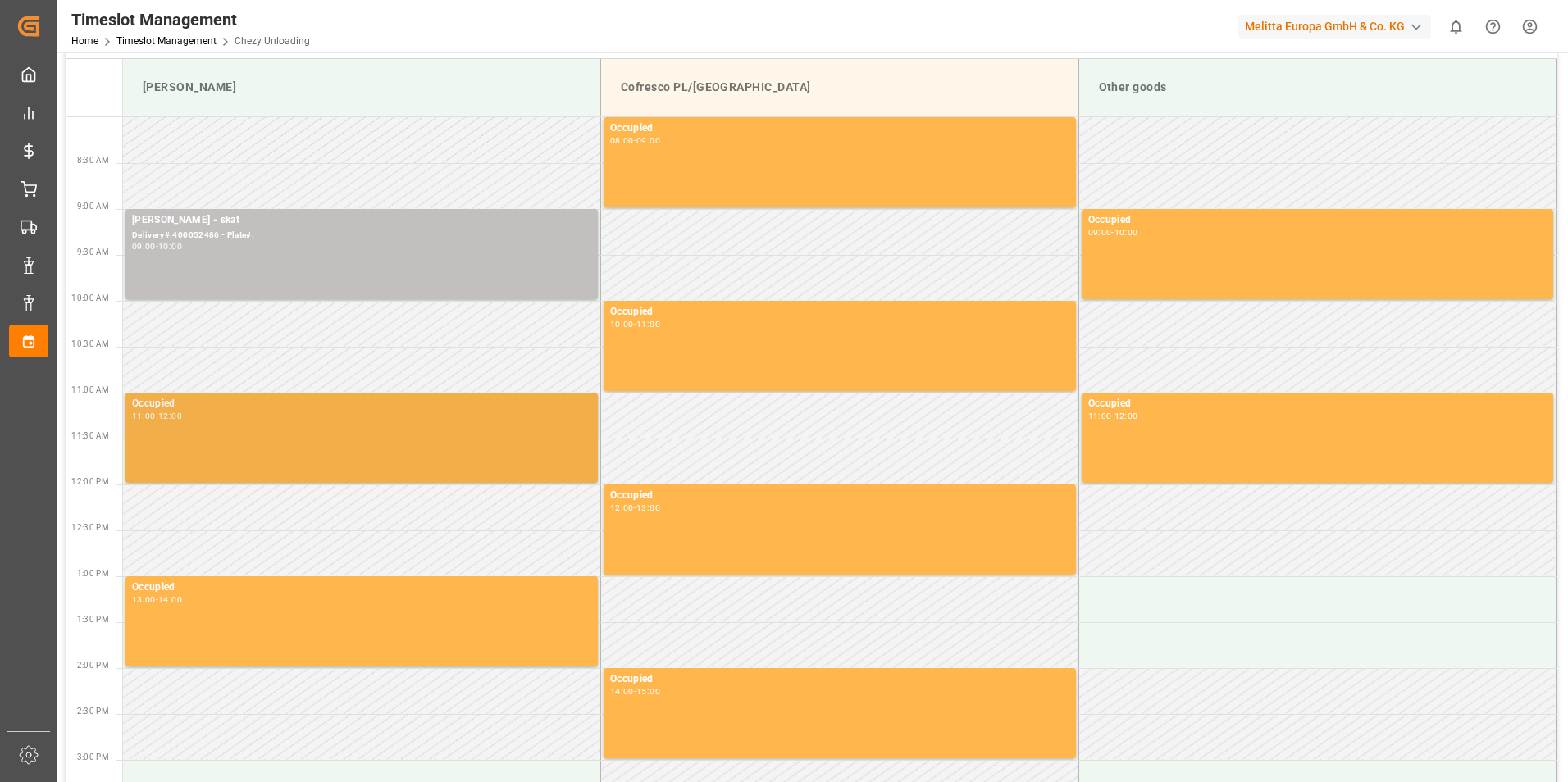
scroll to position [164, 0]
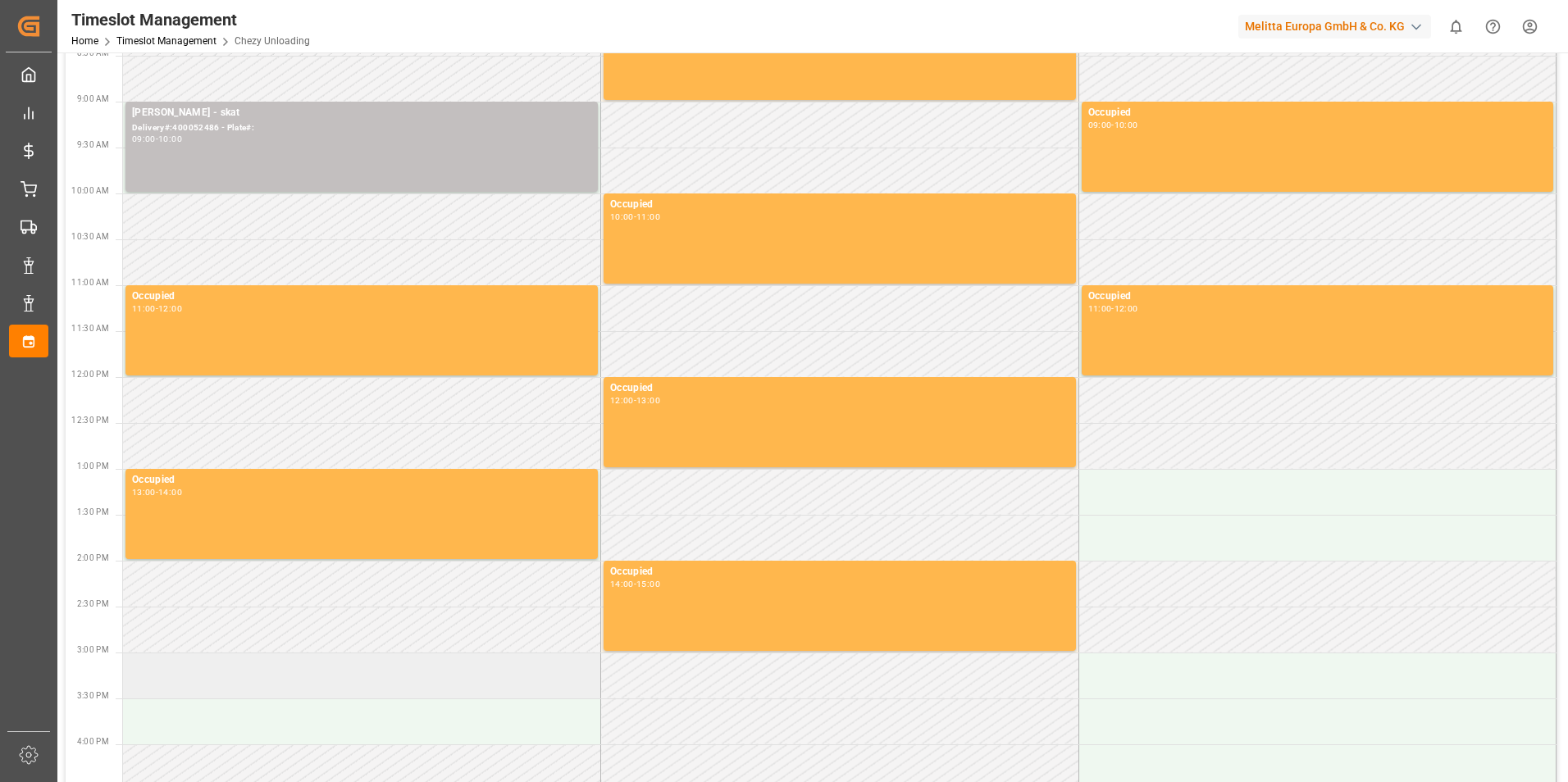
click at [293, 680] on td at bounding box center [362, 676] width 478 height 46
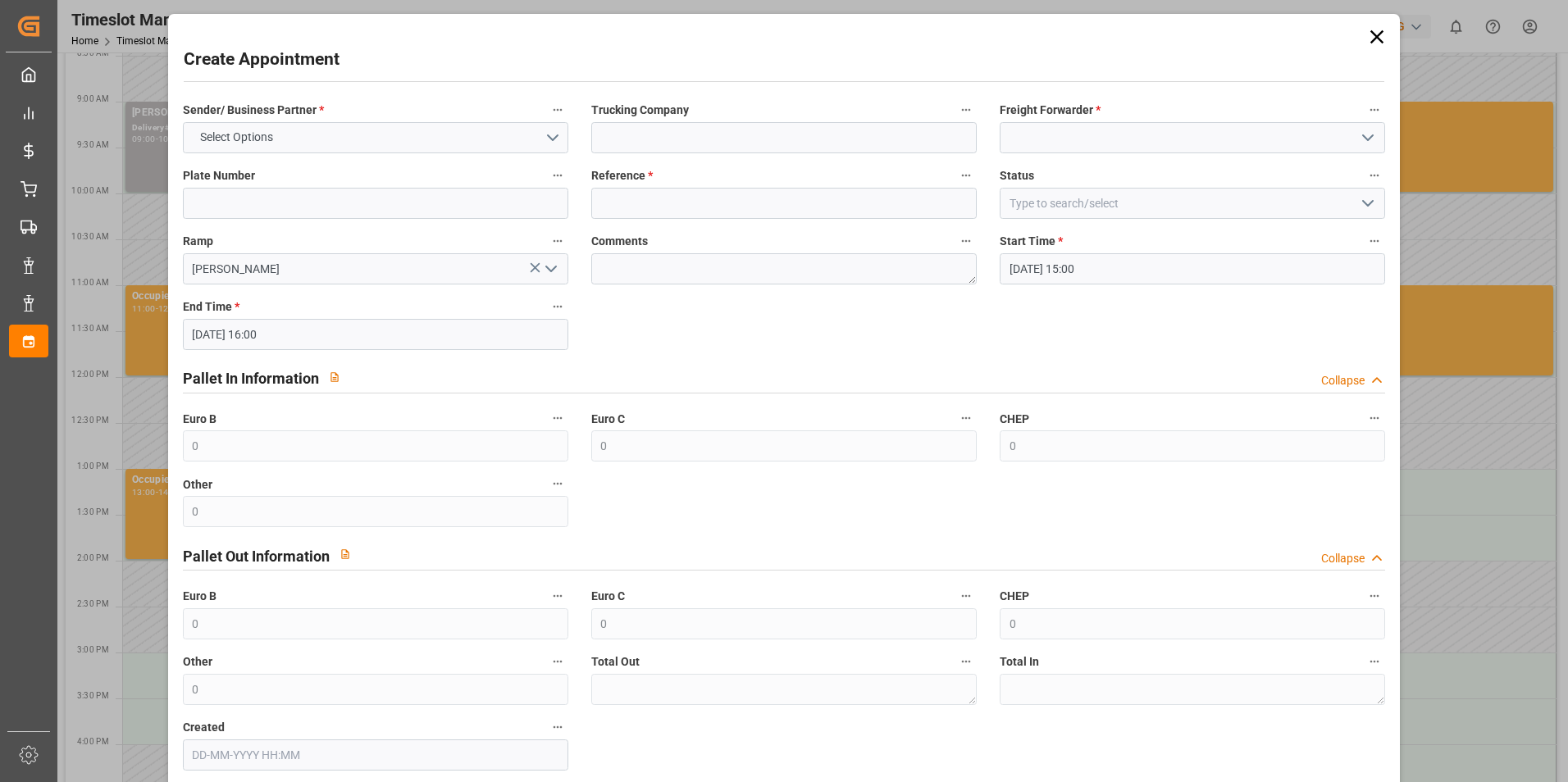
click at [1372, 33] on icon at bounding box center [1377, 37] width 23 height 23
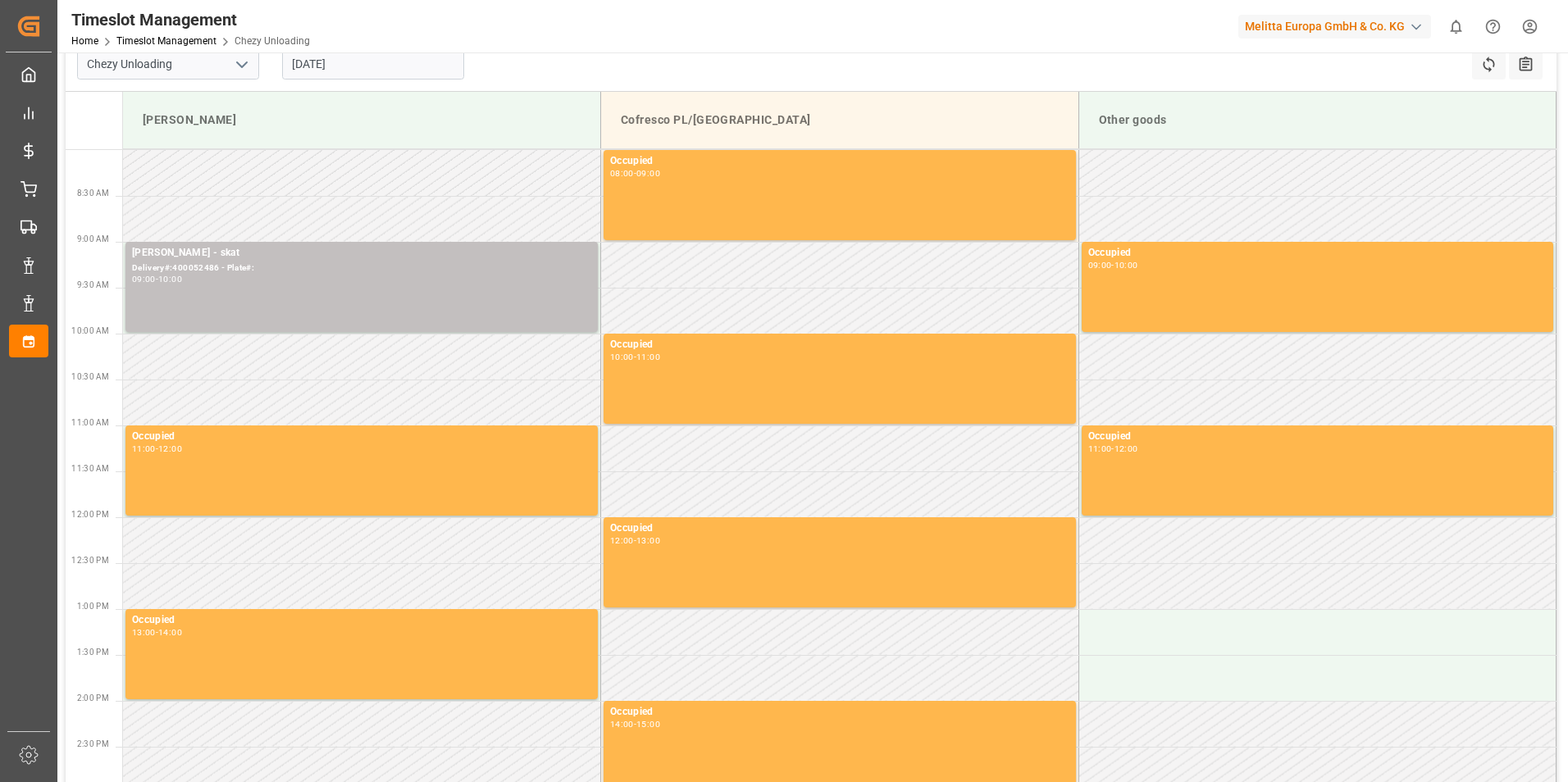
scroll to position [0, 0]
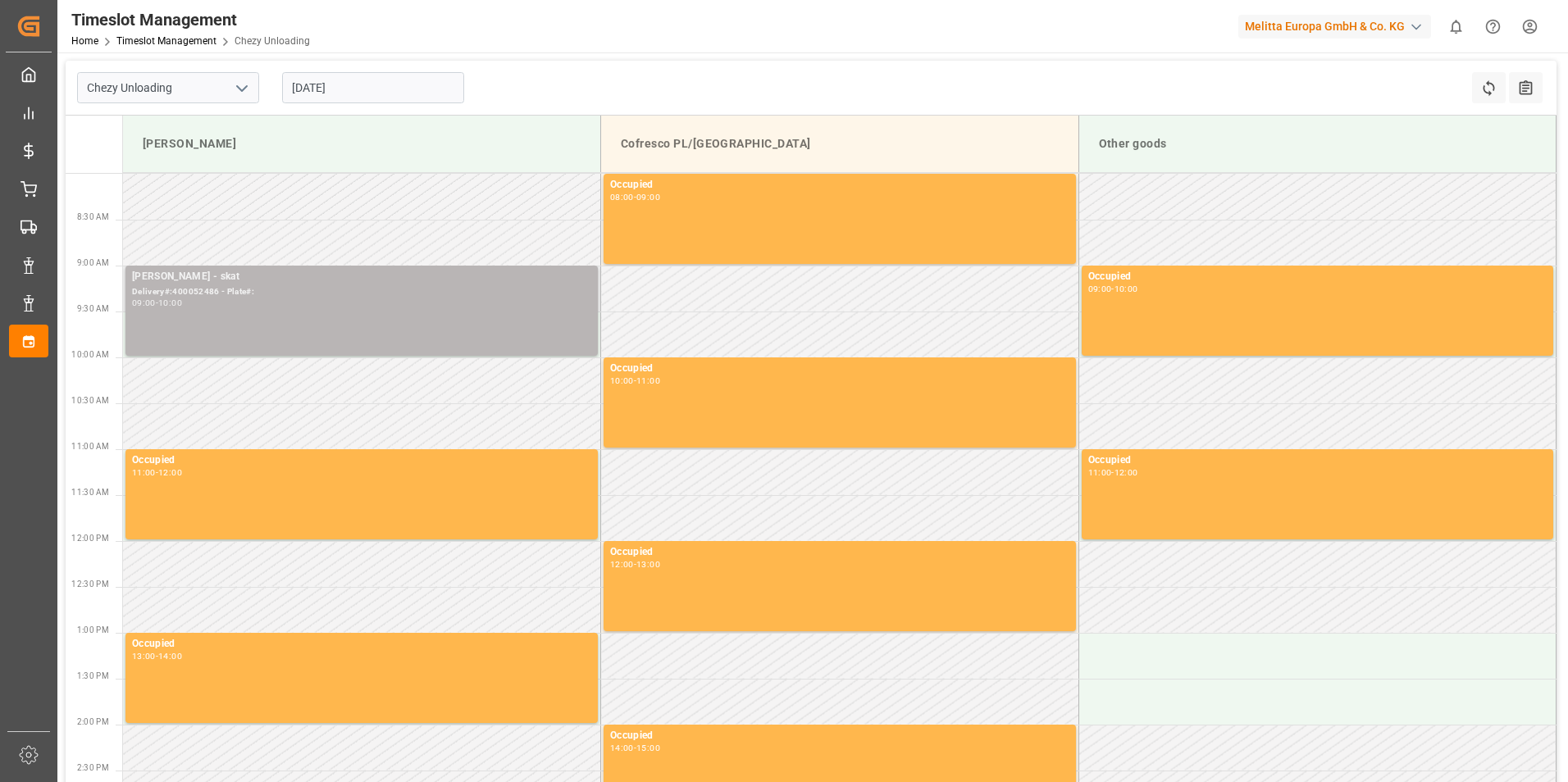
click at [308, 287] on div "Delivery#:400052486 - Plate#:" at bounding box center [361, 292] width 459 height 14
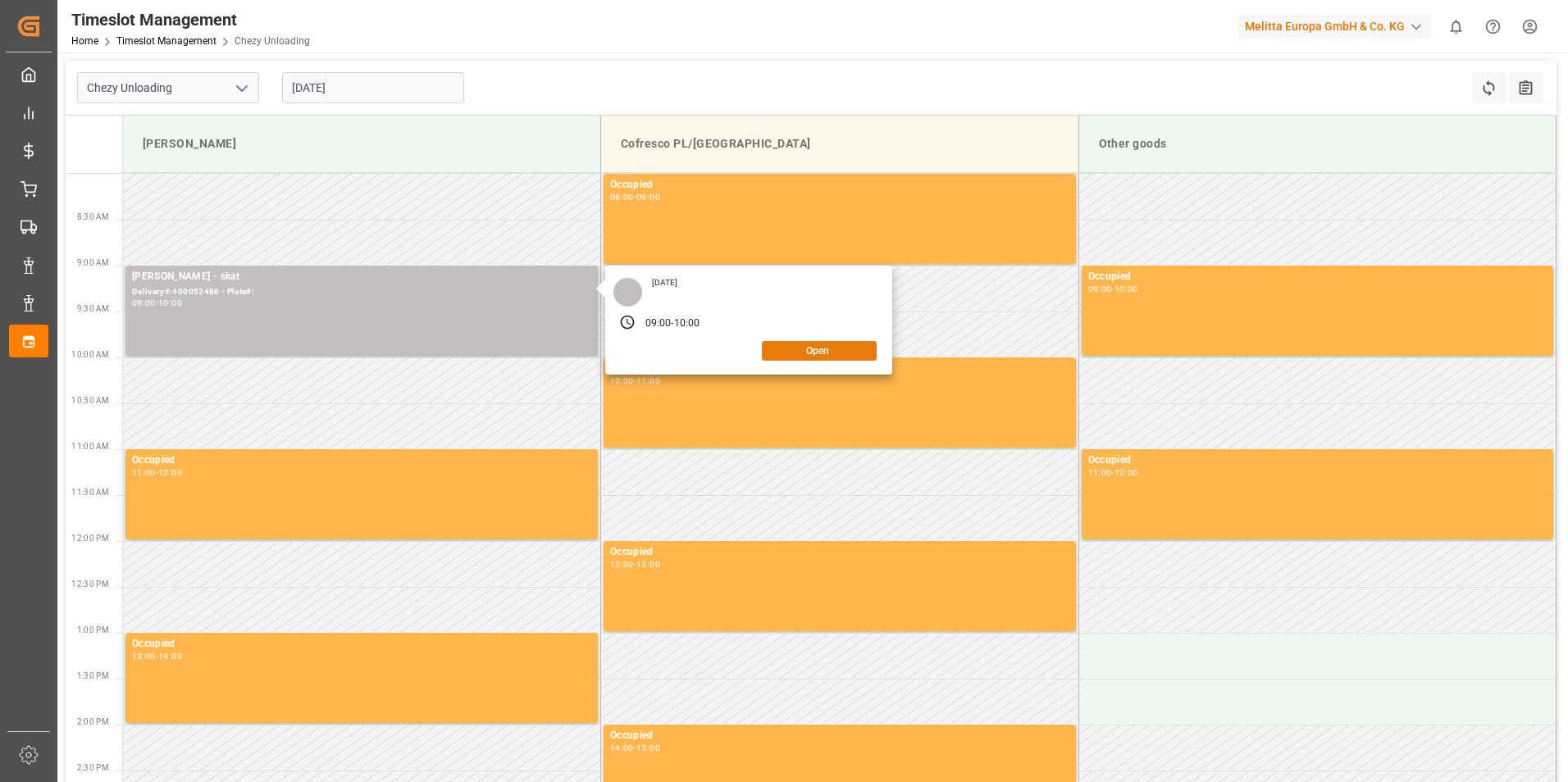
click at [786, 352] on button "Open" at bounding box center [819, 351] width 115 height 19
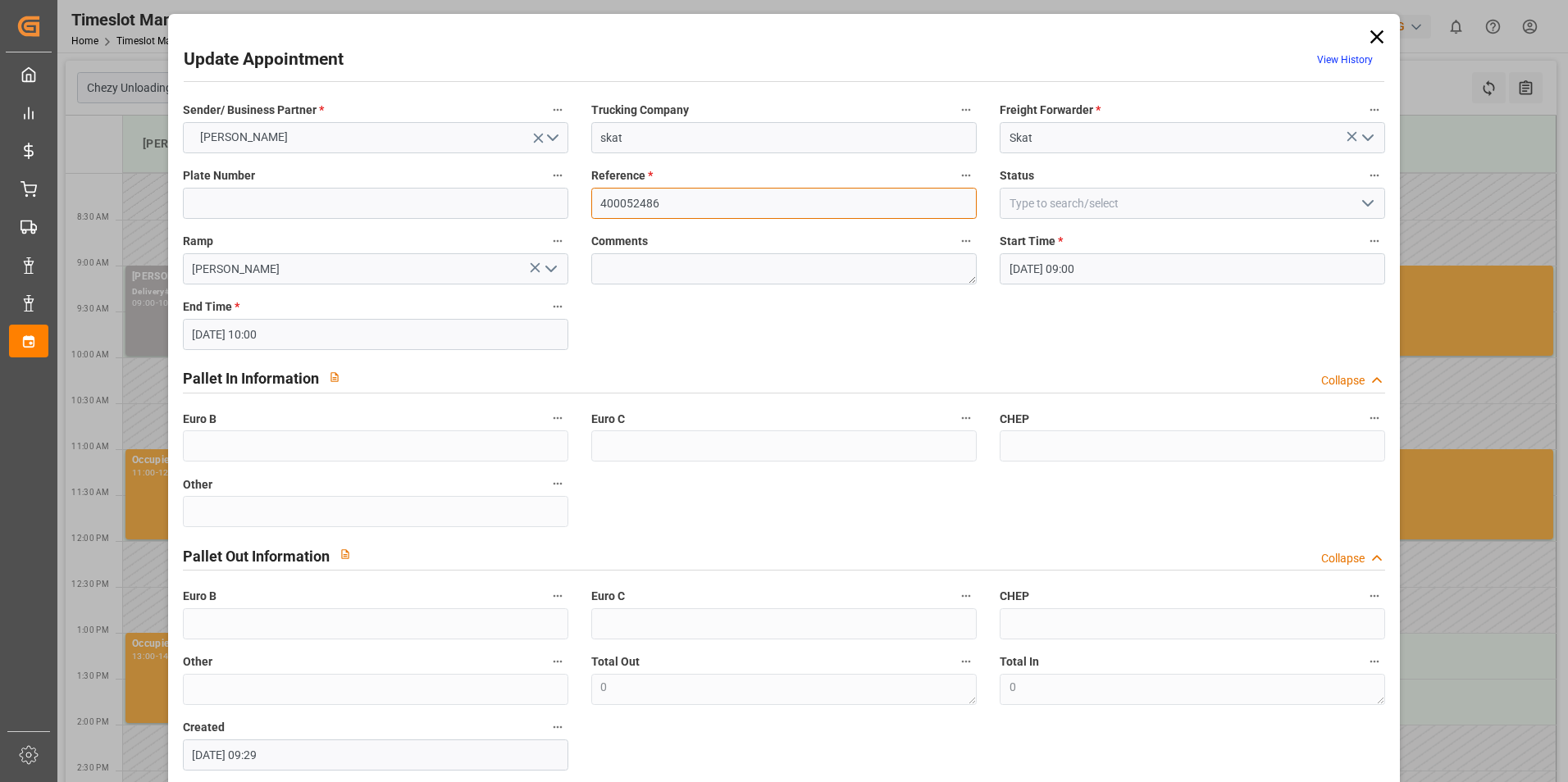
click at [855, 211] on input "400052486" at bounding box center [784, 203] width 386 height 31
drag, startPoint x: 723, startPoint y: 199, endPoint x: 776, endPoint y: 201, distance: 53.0
click at [776, 201] on input "400052486" at bounding box center [784, 203] width 386 height 31
click at [800, 204] on input "400052486" at bounding box center [784, 203] width 386 height 31
paste input "400052450"
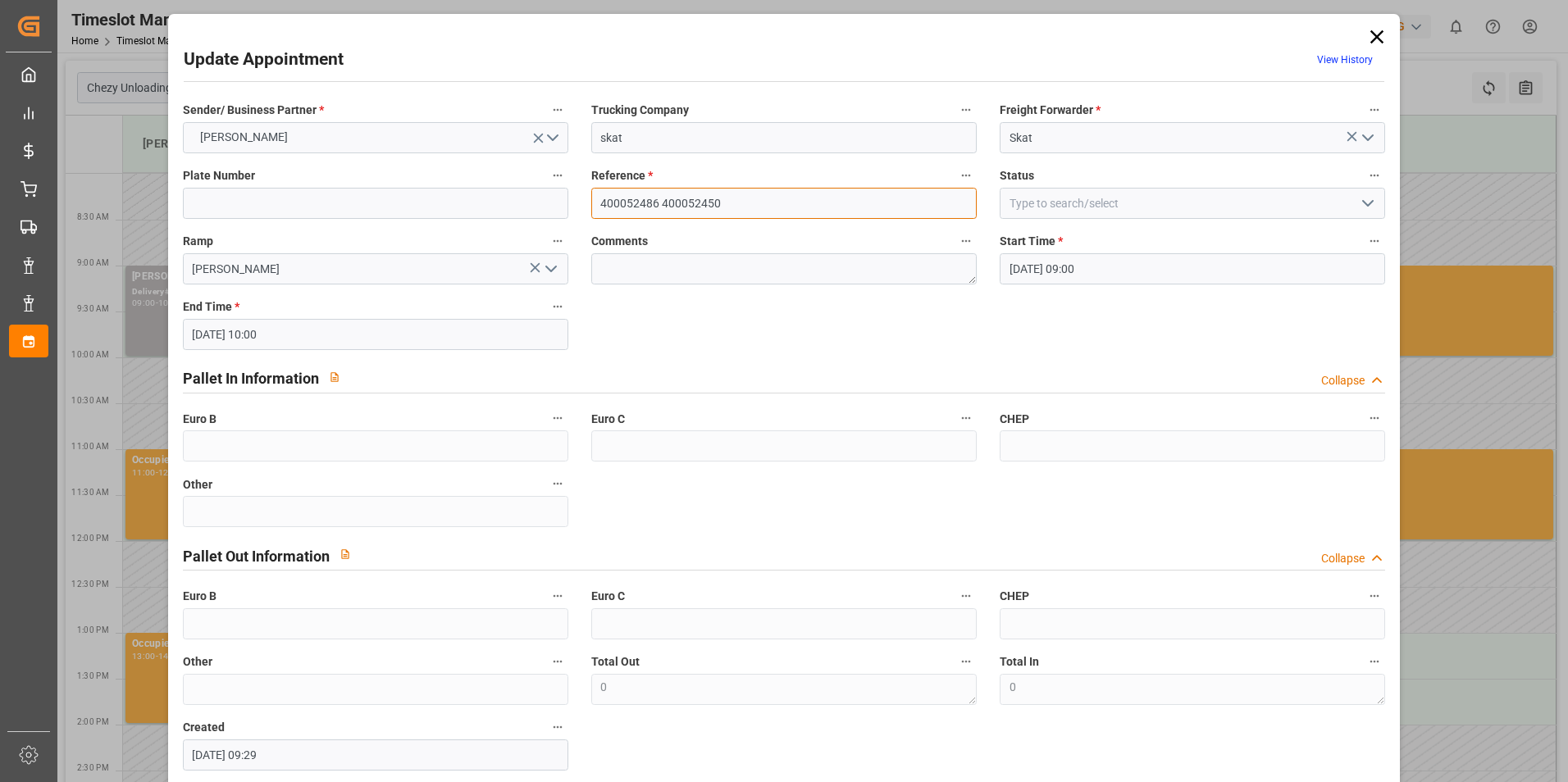
drag, startPoint x: 656, startPoint y: 204, endPoint x: 564, endPoint y: 200, distance: 92.1
click at [564, 200] on div "Sender/ Business Partner * [PERSON_NAME] Trucking Company skat Freight Forwarde…" at bounding box center [785, 435] width 1226 height 683
click at [603, 197] on input "400052450" at bounding box center [784, 203] width 386 height 31
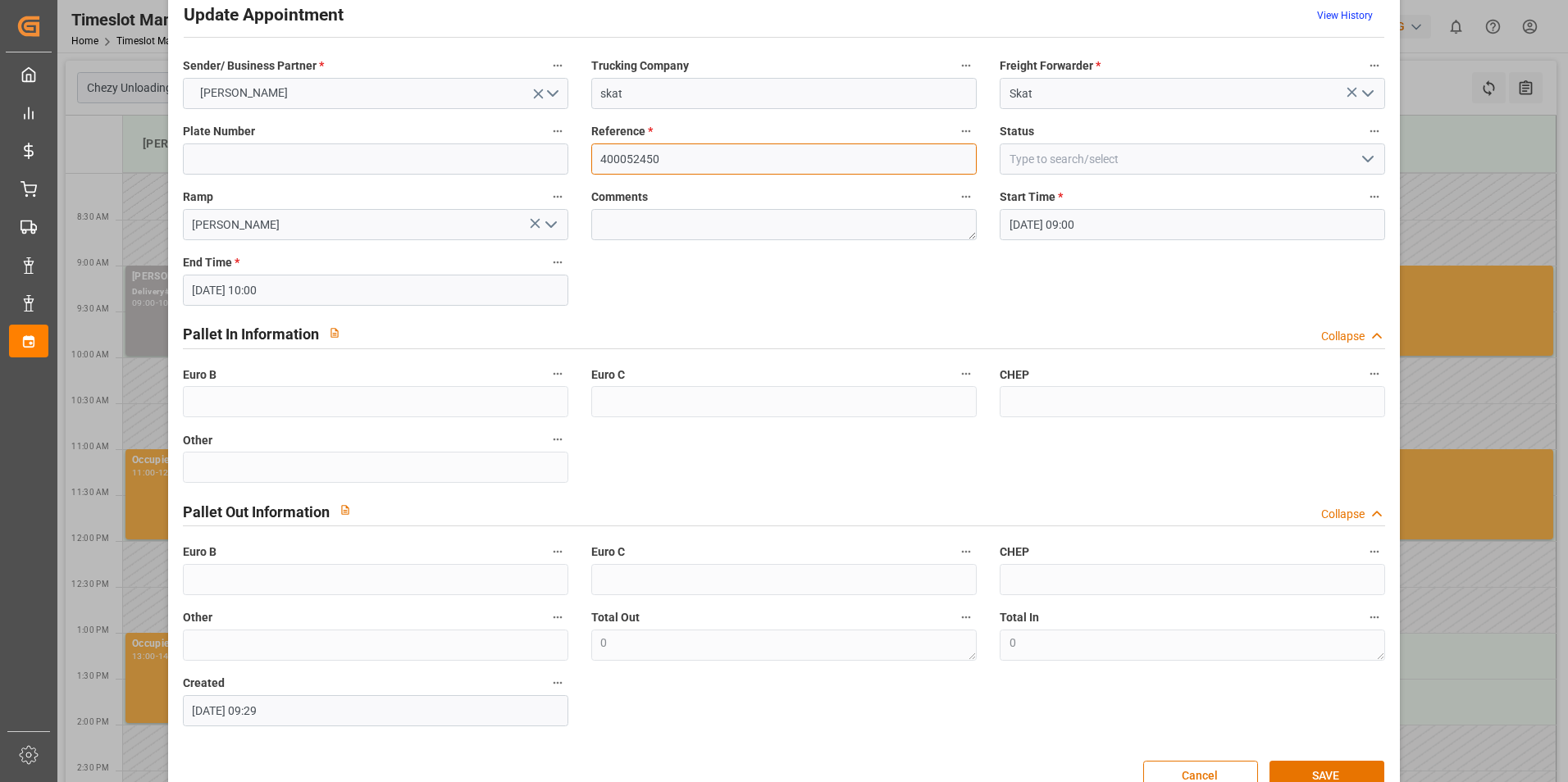
scroll to position [84, 0]
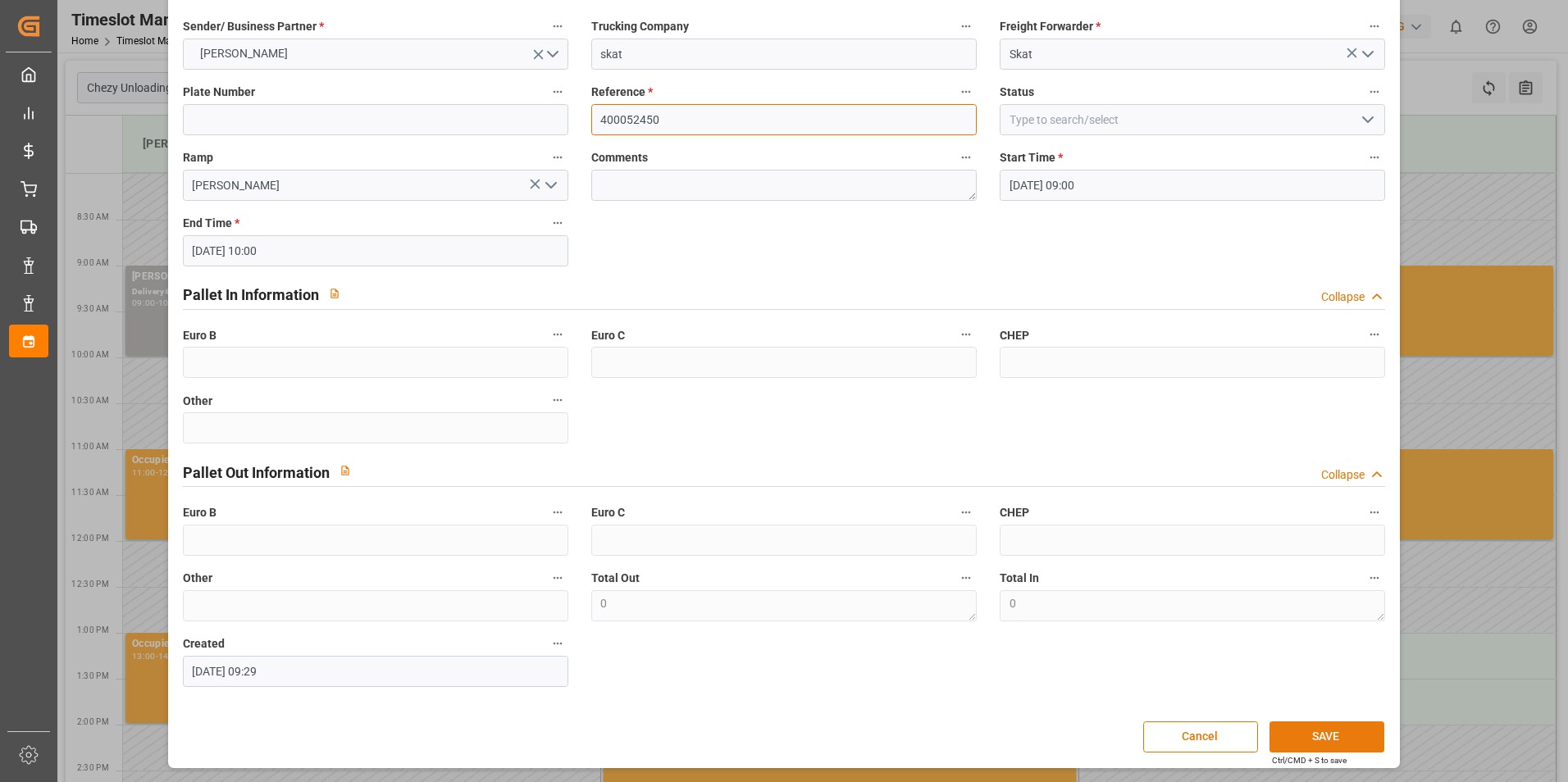
type input "400052450"
click at [1341, 734] on button "SAVE" at bounding box center [1327, 738] width 115 height 31
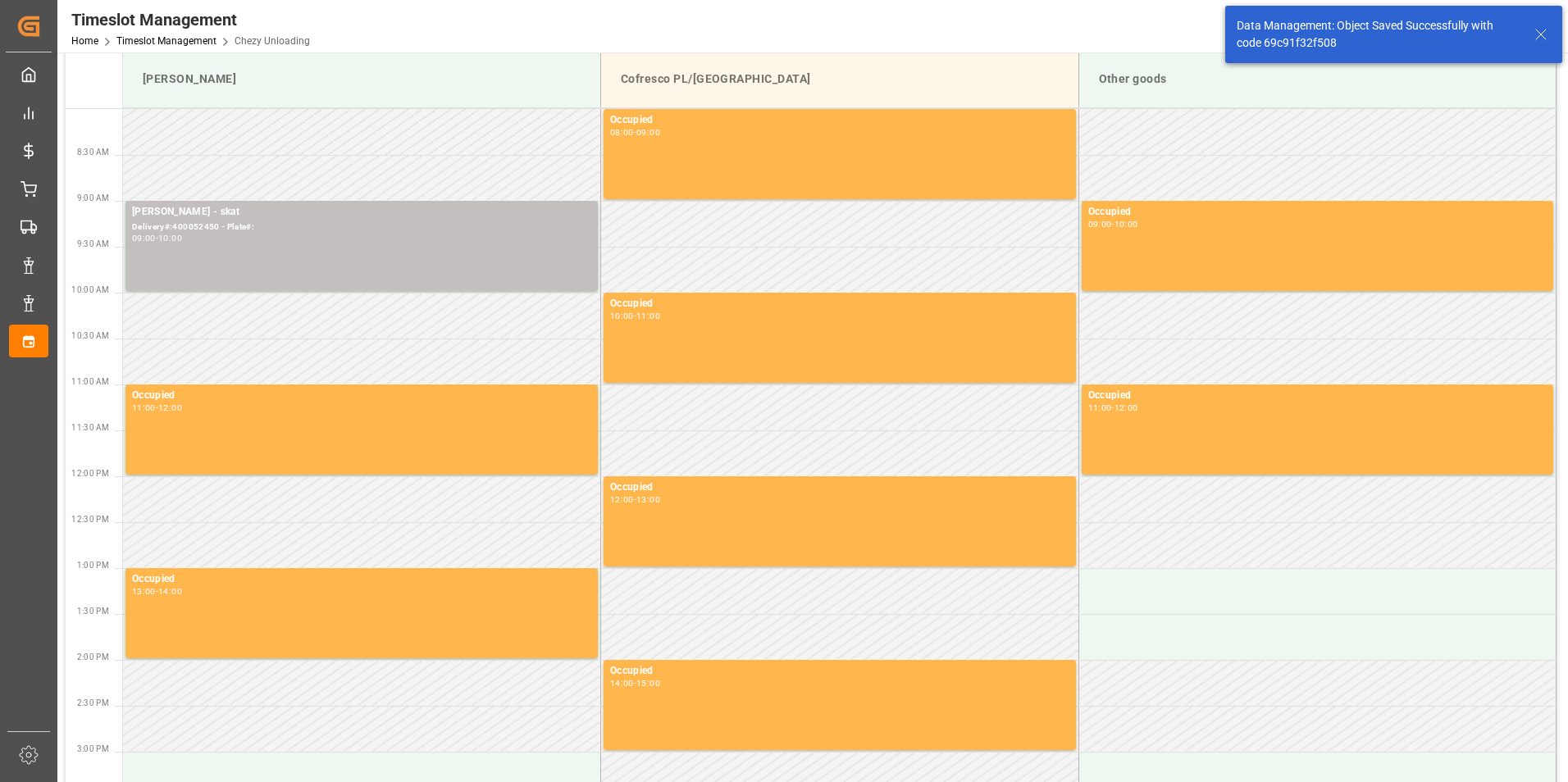
scroll to position [328, 0]
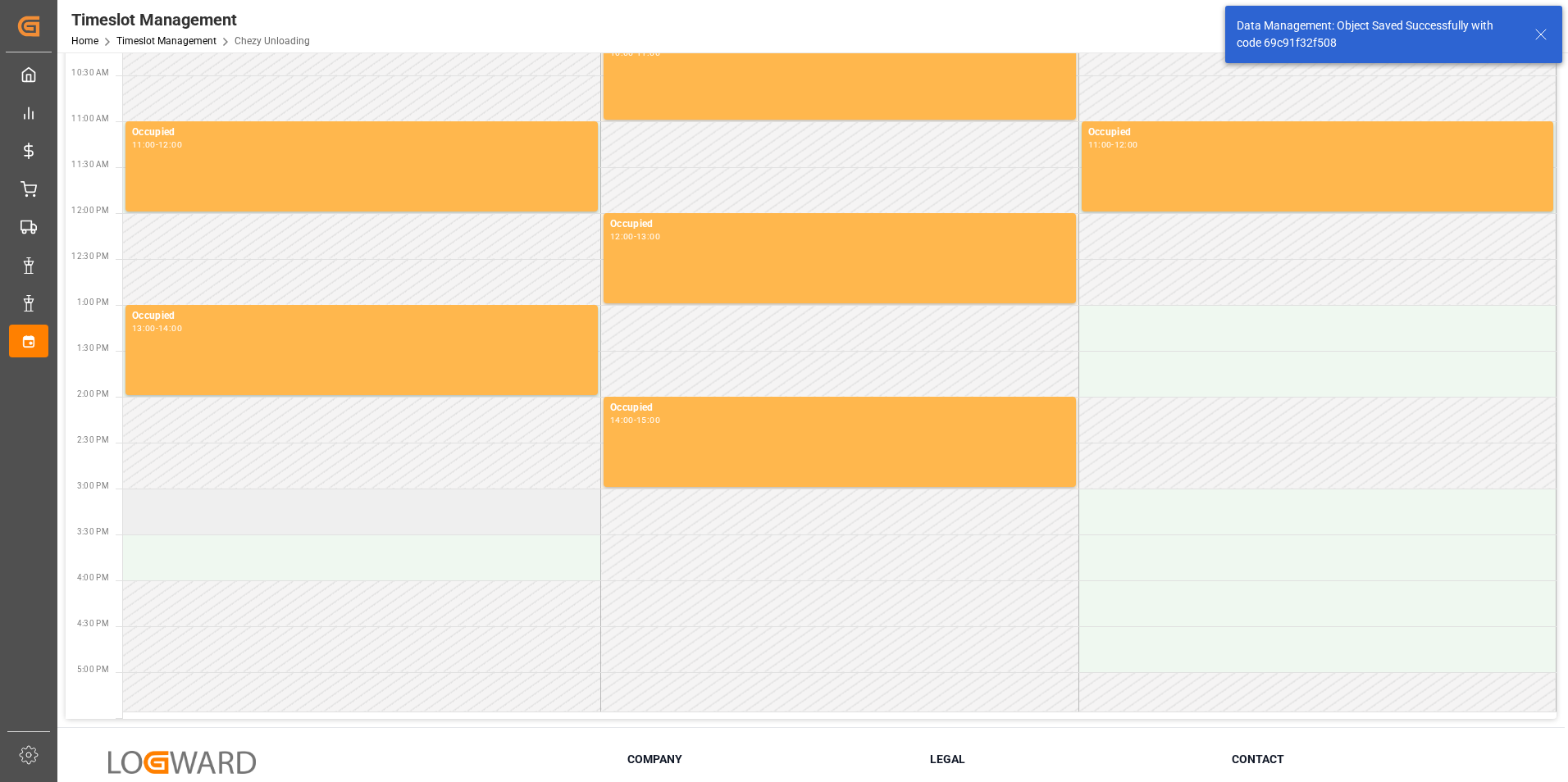
click at [356, 525] on td at bounding box center [362, 511] width 478 height 46
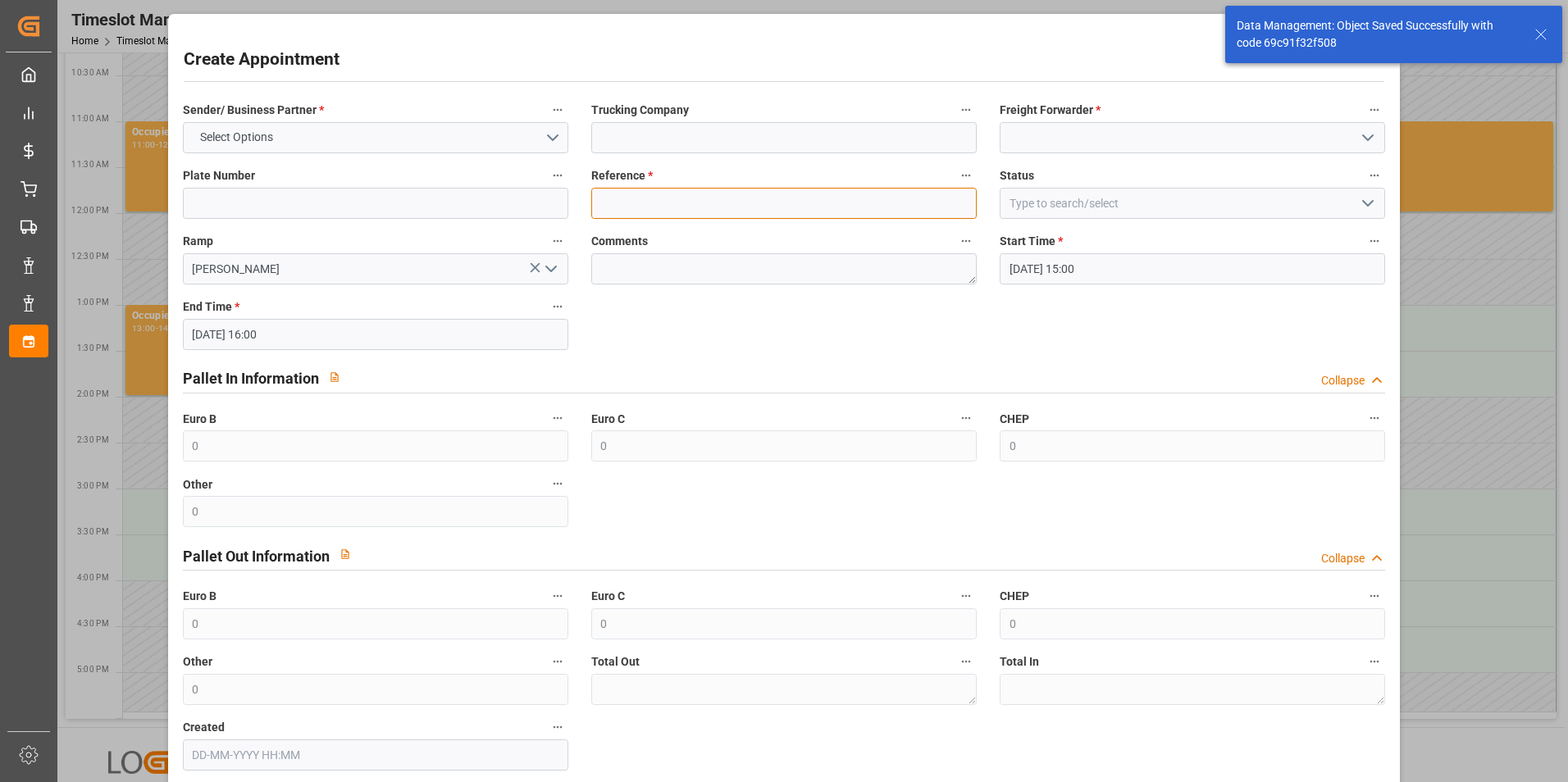
click at [682, 198] on input at bounding box center [784, 203] width 386 height 31
paste input "400052486"
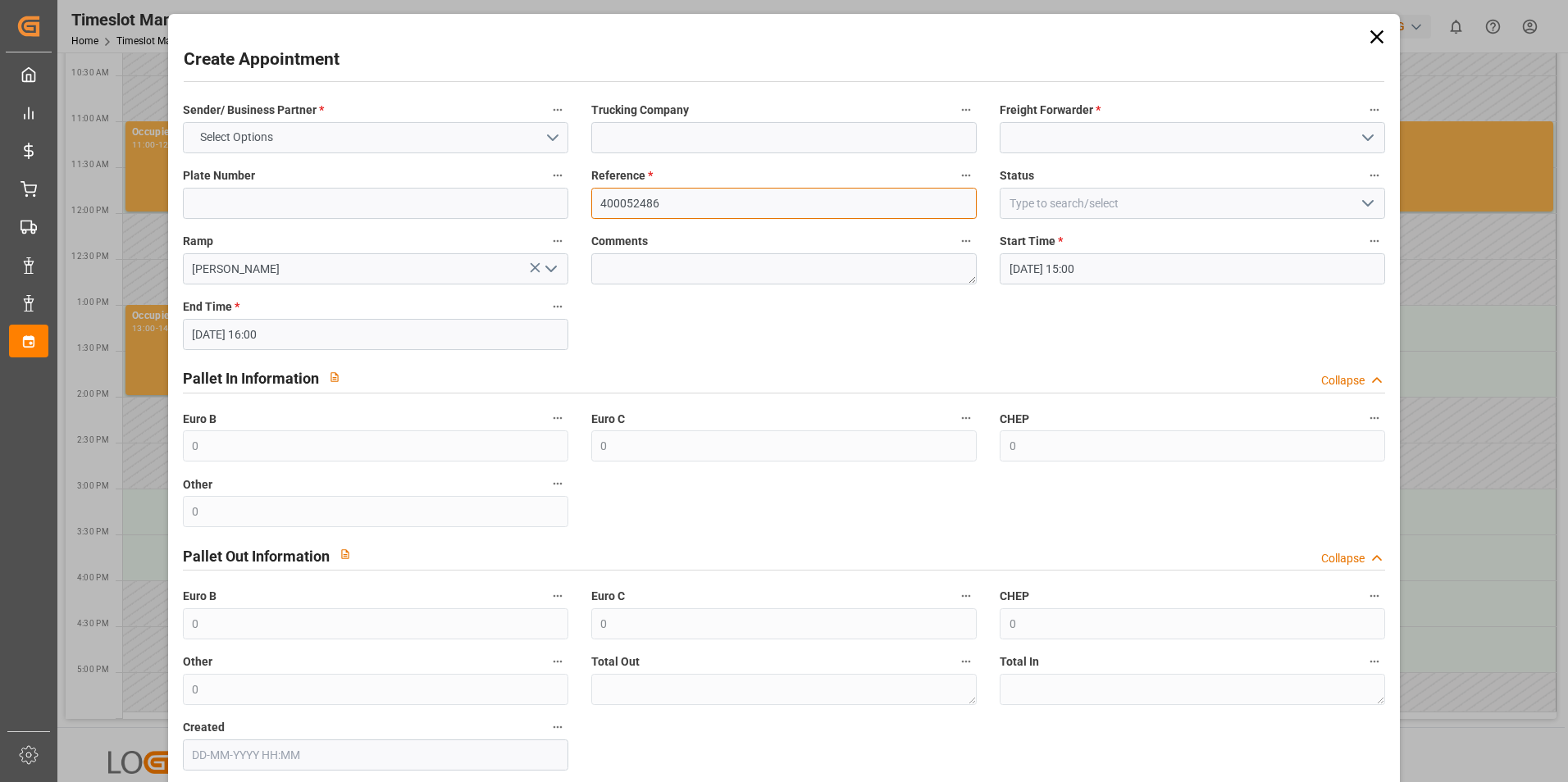
type input "400052486"
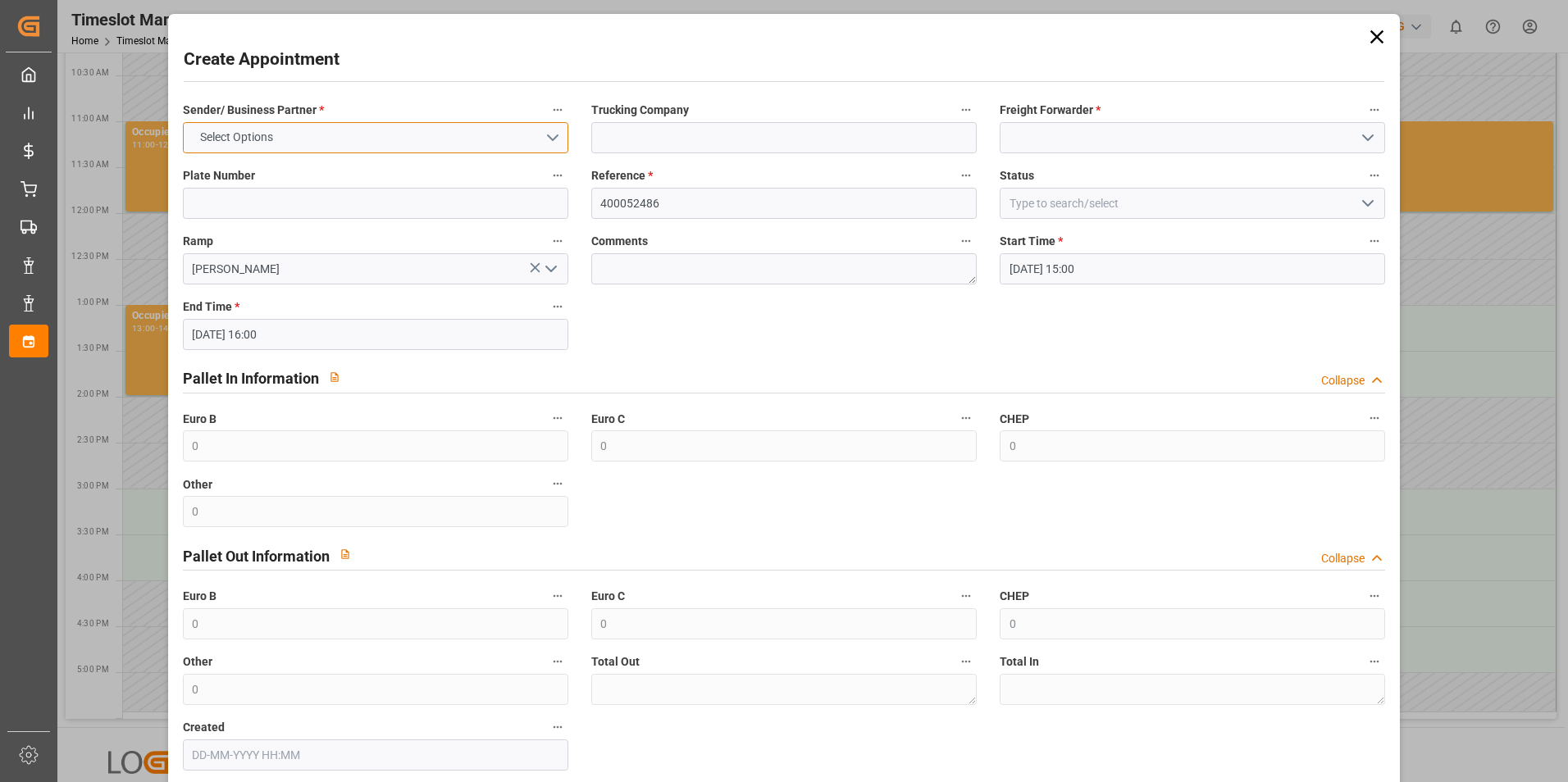
click at [364, 128] on button "Select Options" at bounding box center [376, 138] width 386 height 31
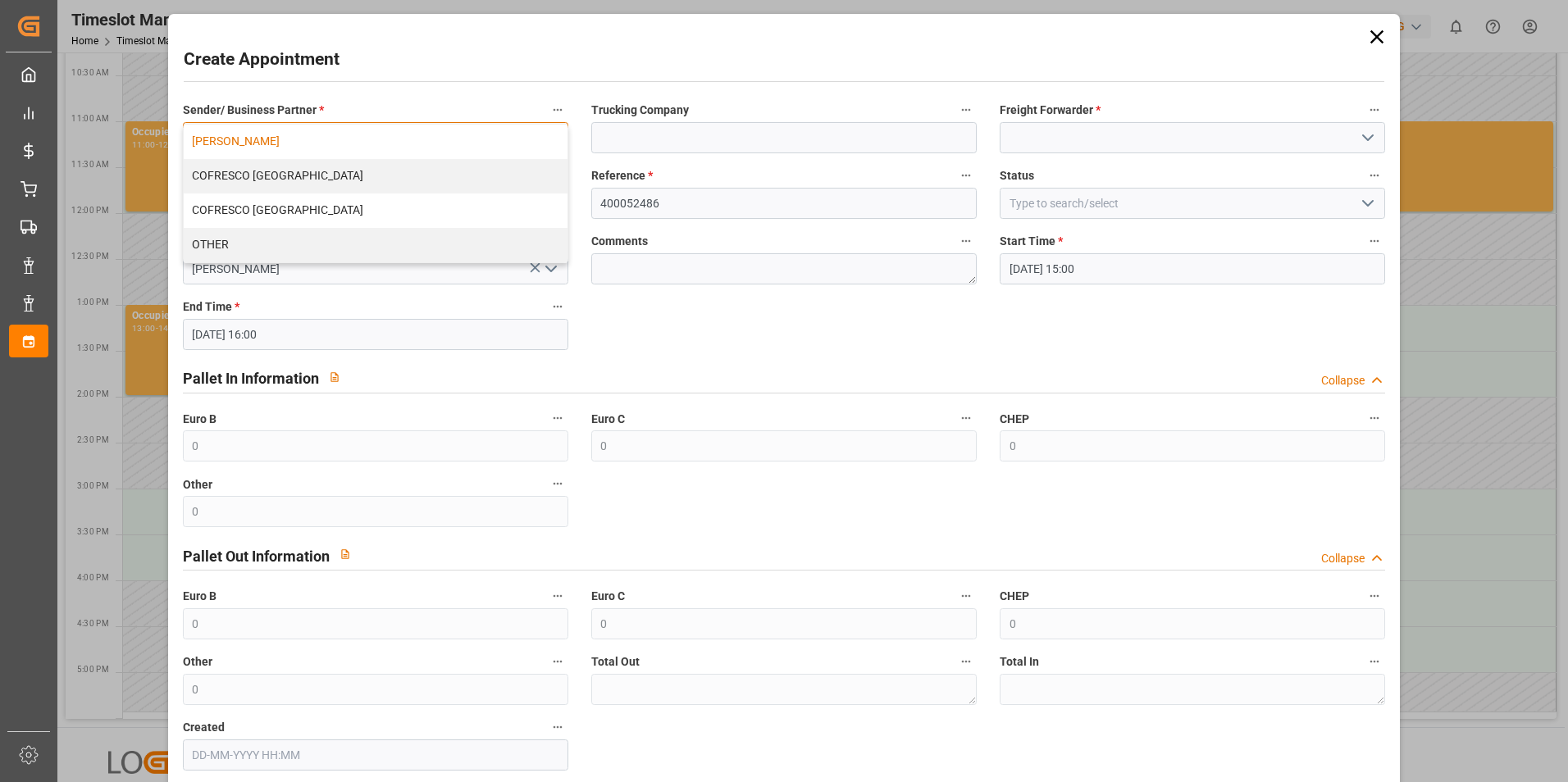
click at [336, 138] on div "[PERSON_NAME]" at bounding box center [376, 141] width 384 height 34
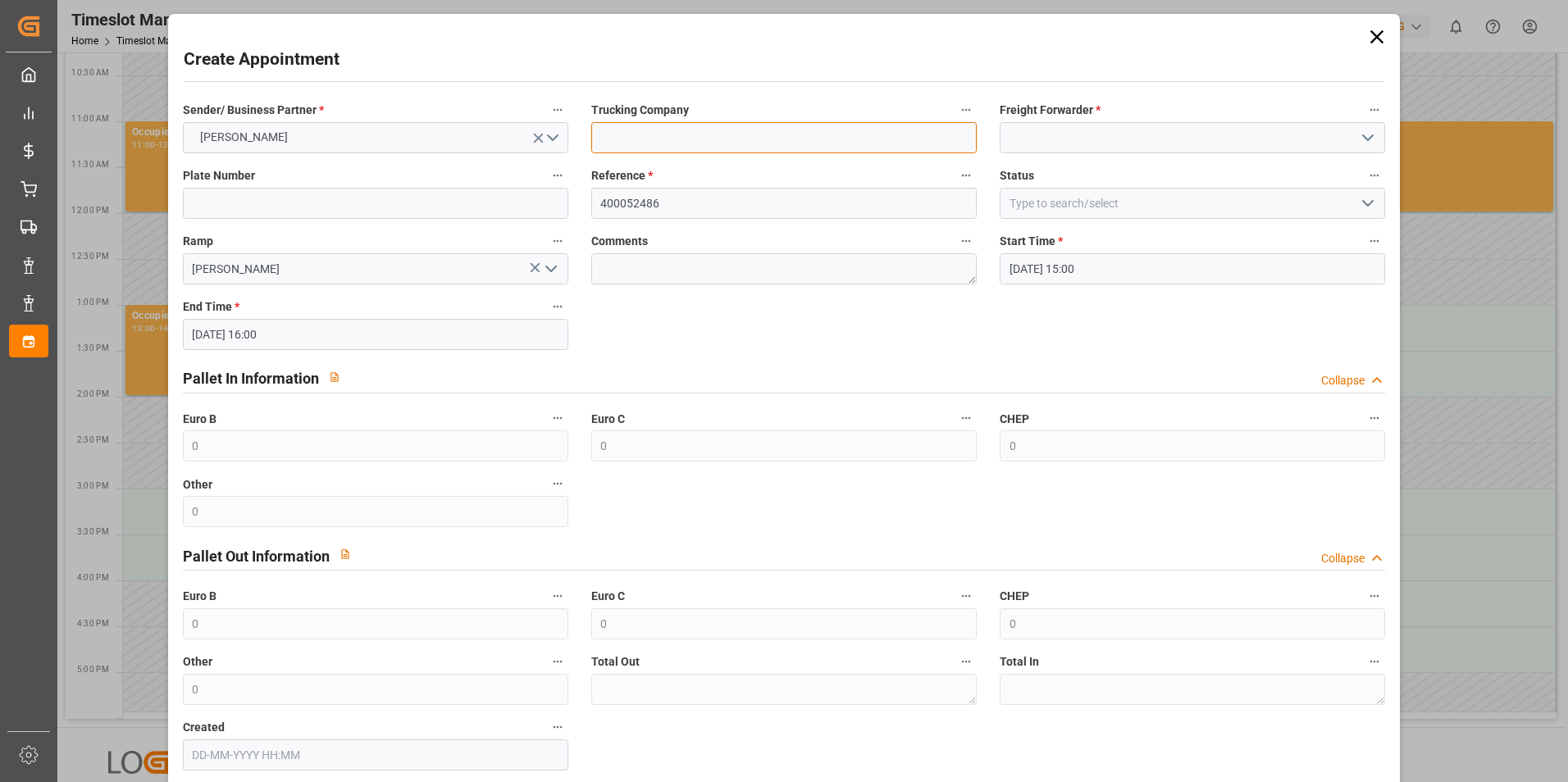
click at [653, 131] on input at bounding box center [784, 138] width 386 height 31
type input "skat"
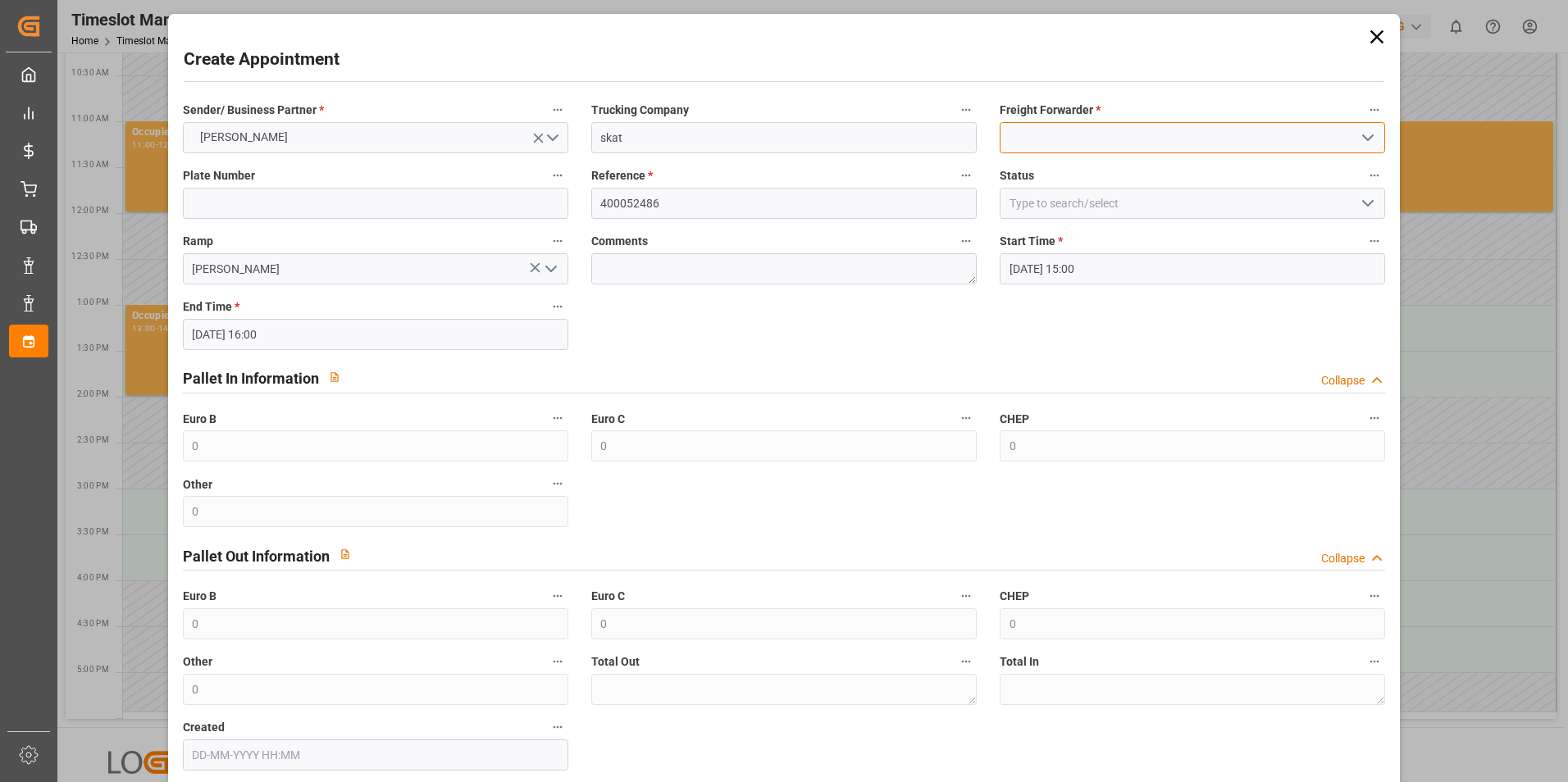
click at [1081, 150] on input at bounding box center [1193, 138] width 386 height 31
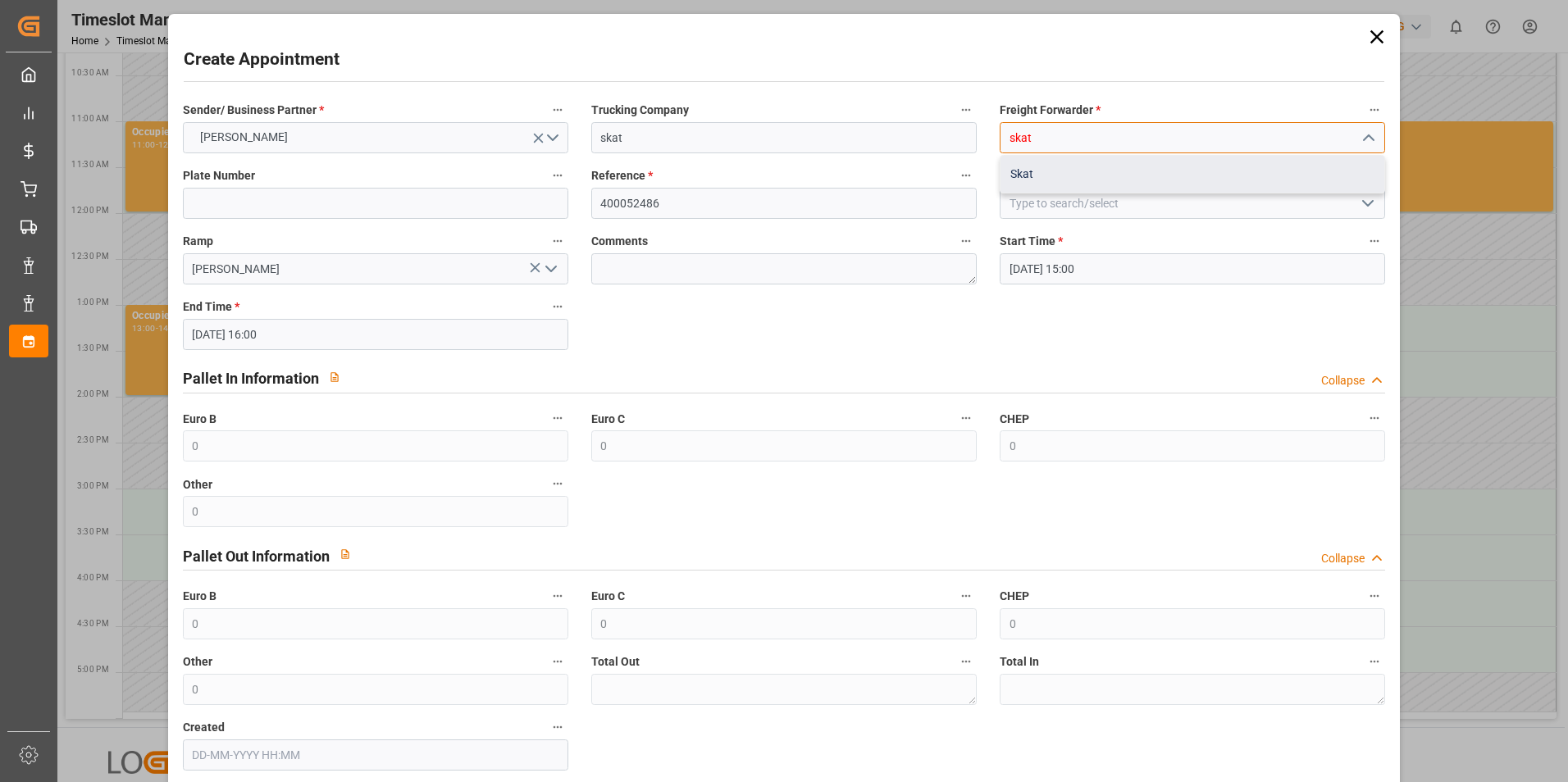
click at [1116, 173] on div "Skat" at bounding box center [1193, 174] width 384 height 37
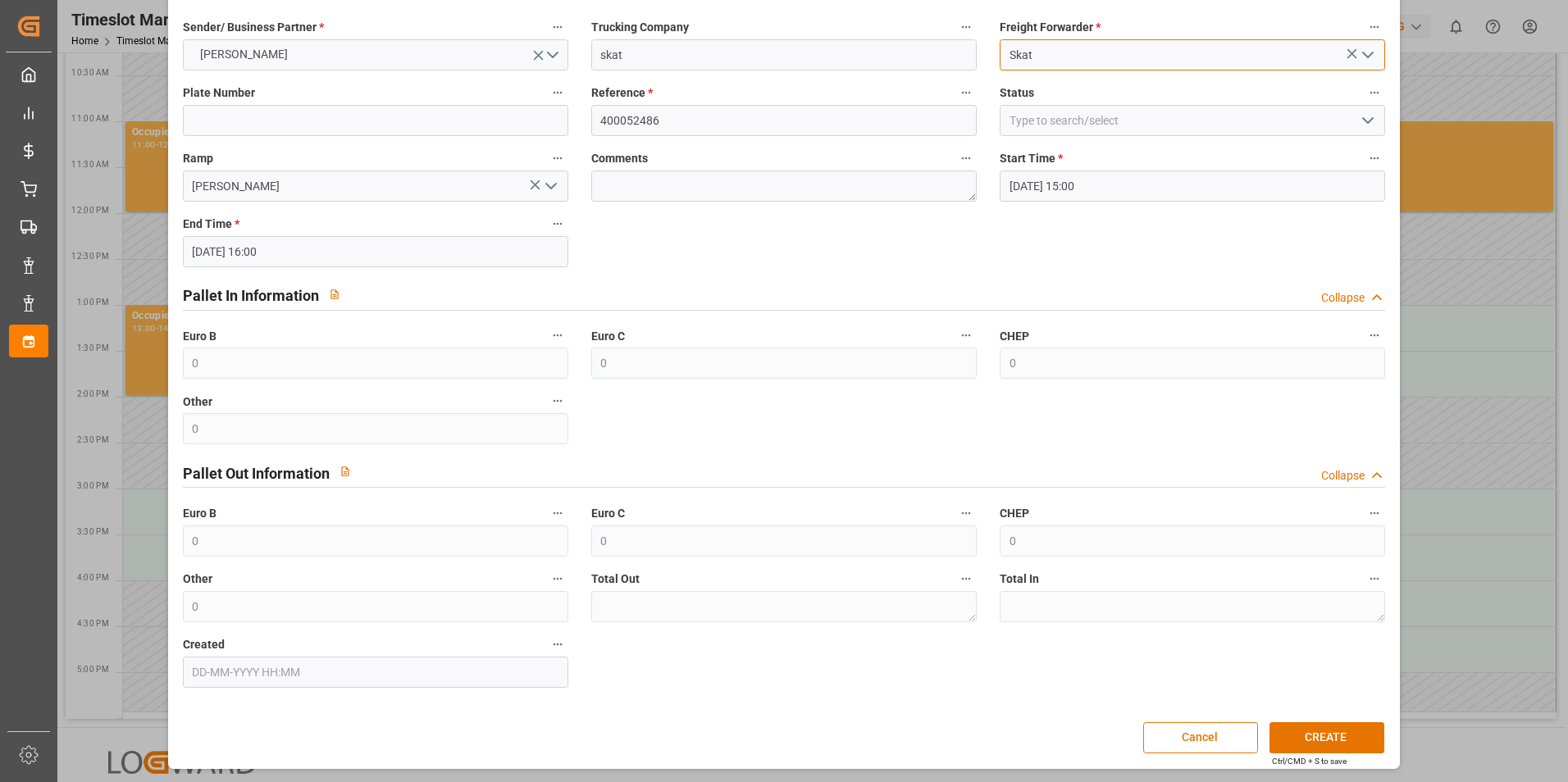
scroll to position [84, 0]
type input "Skat"
click at [1341, 737] on button "CREATE" at bounding box center [1327, 738] width 115 height 31
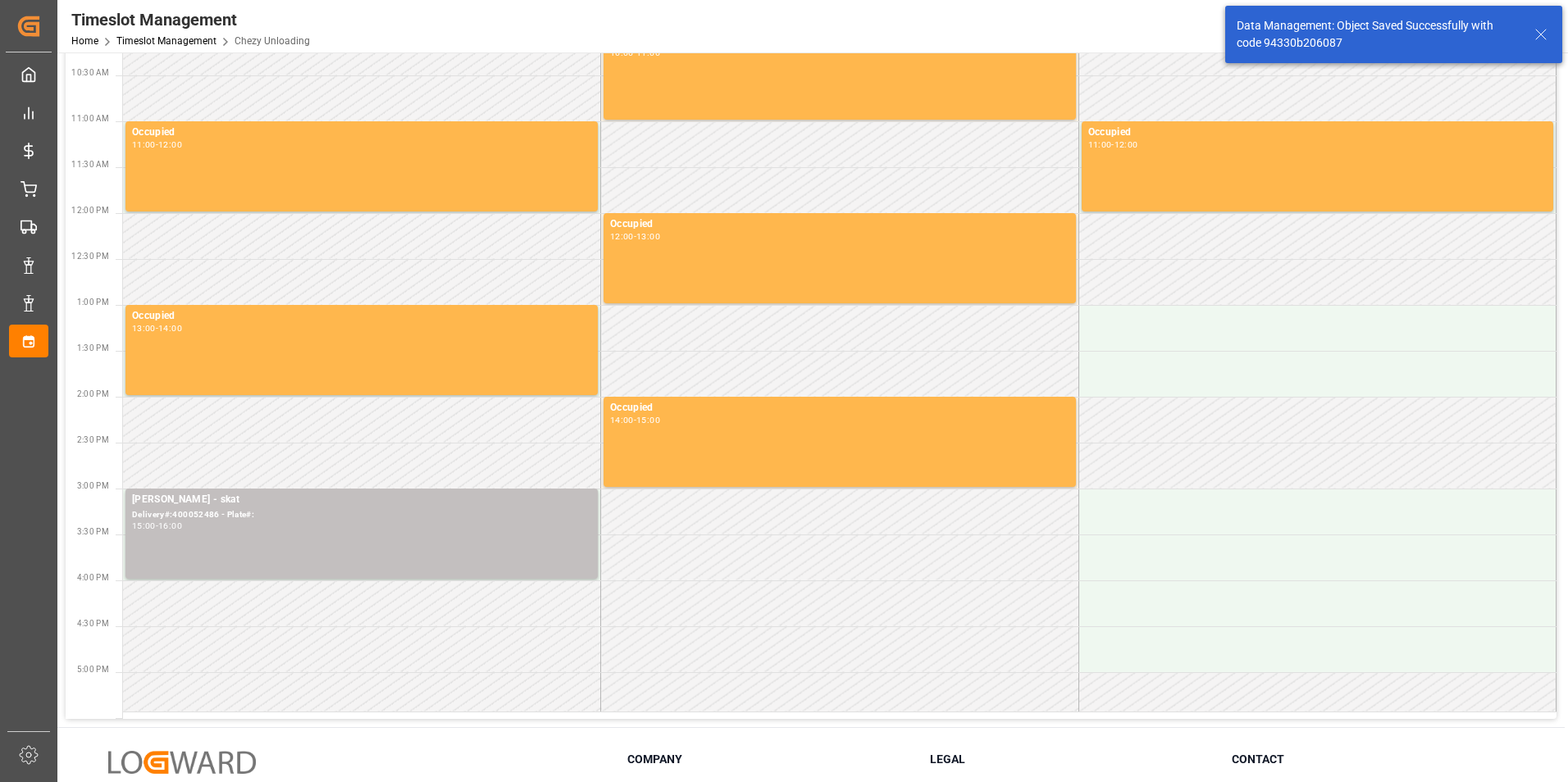
click at [1535, 29] on icon at bounding box center [1541, 34] width 19 height 19
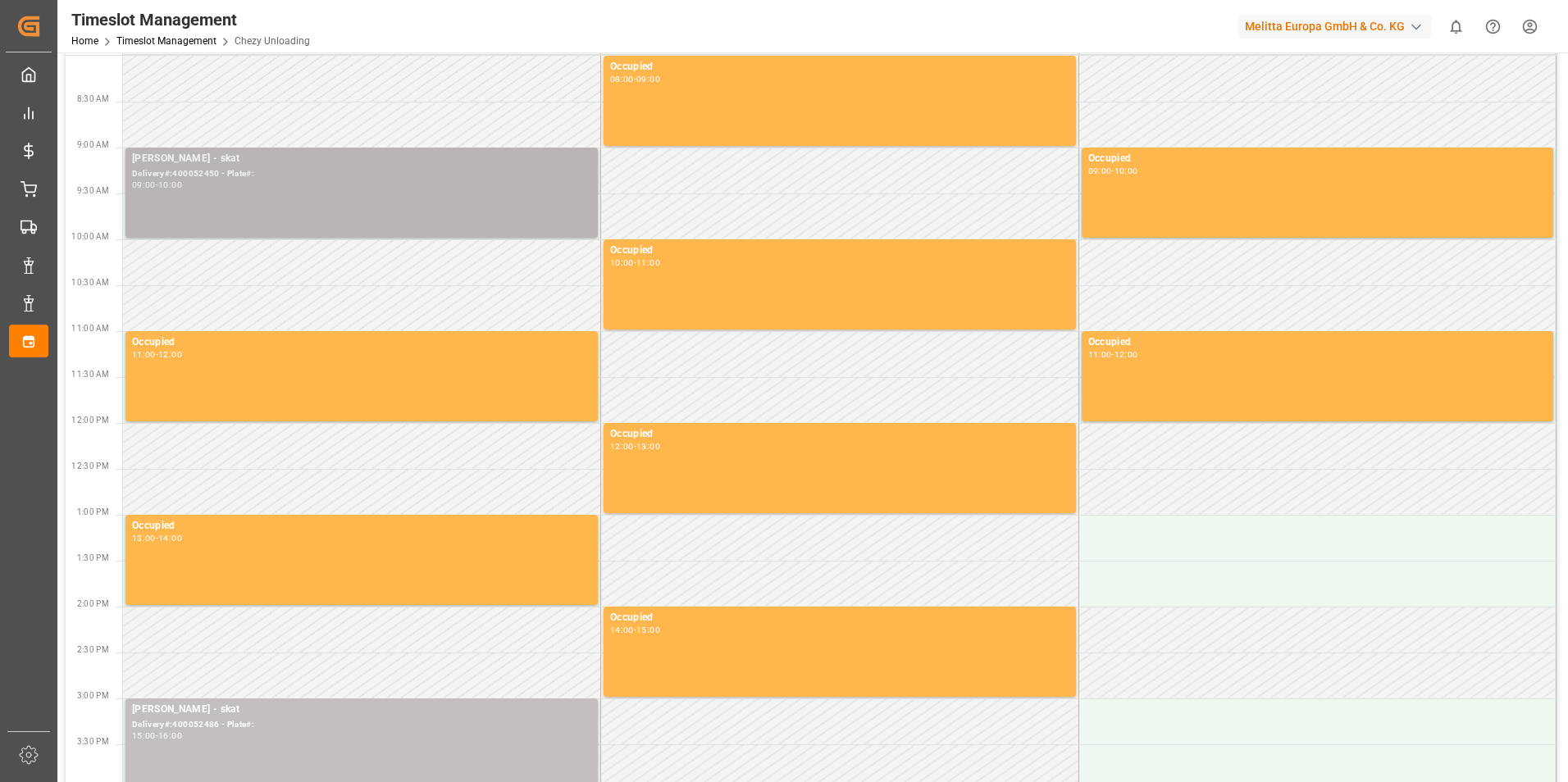
scroll to position [0, 0]
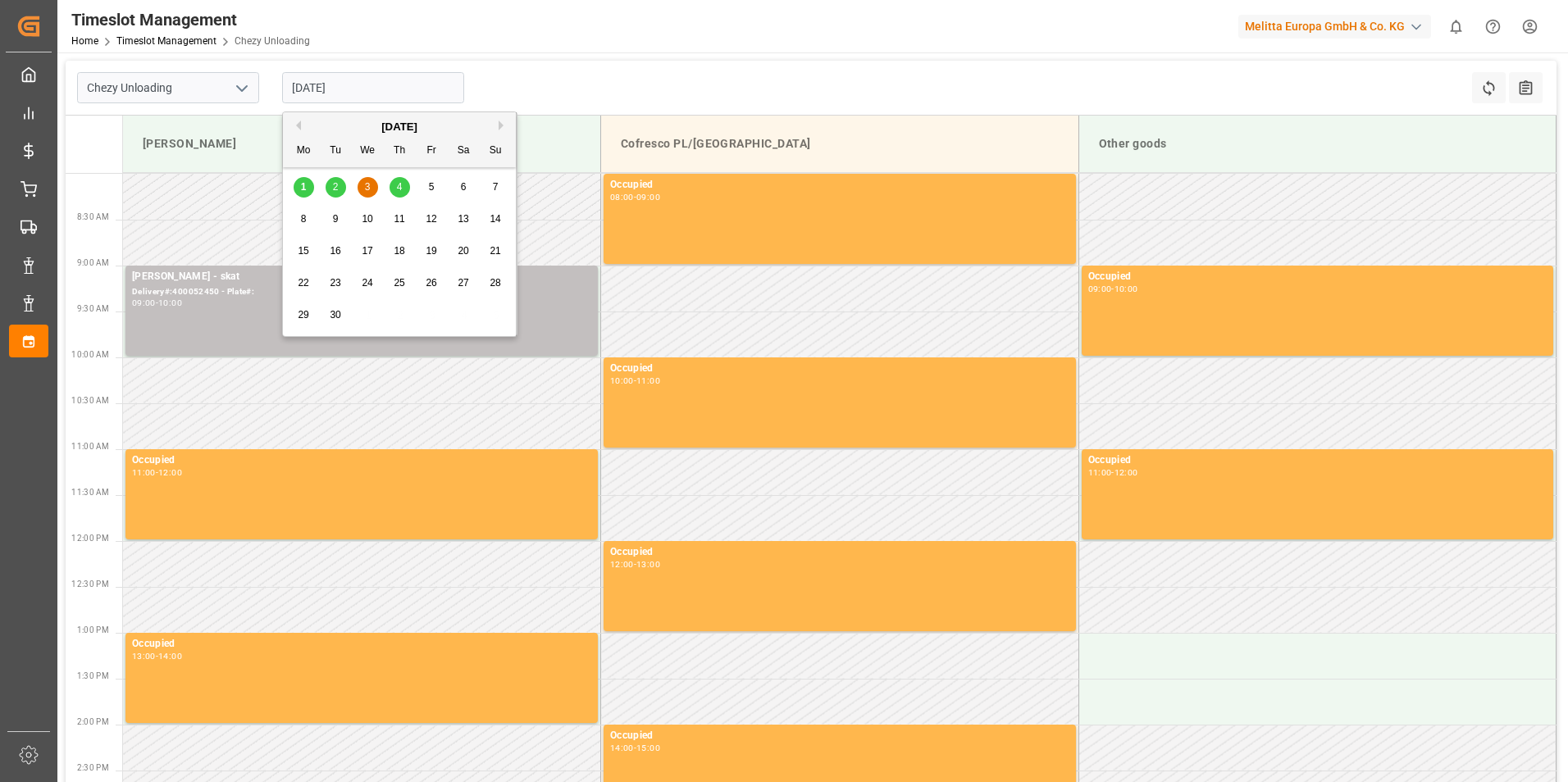
click at [329, 92] on input "[DATE]" at bounding box center [373, 88] width 182 height 31
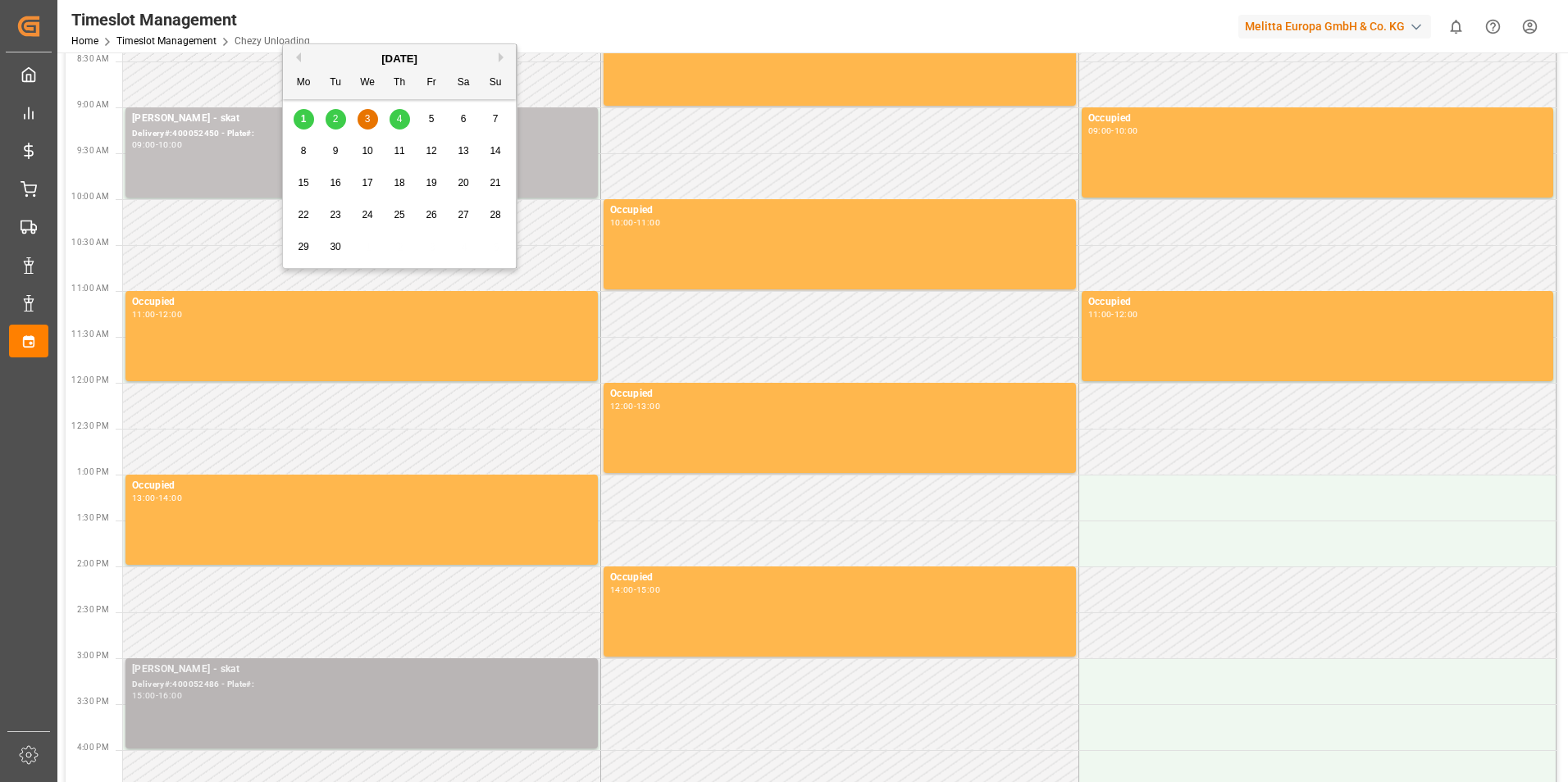
scroll to position [410, 0]
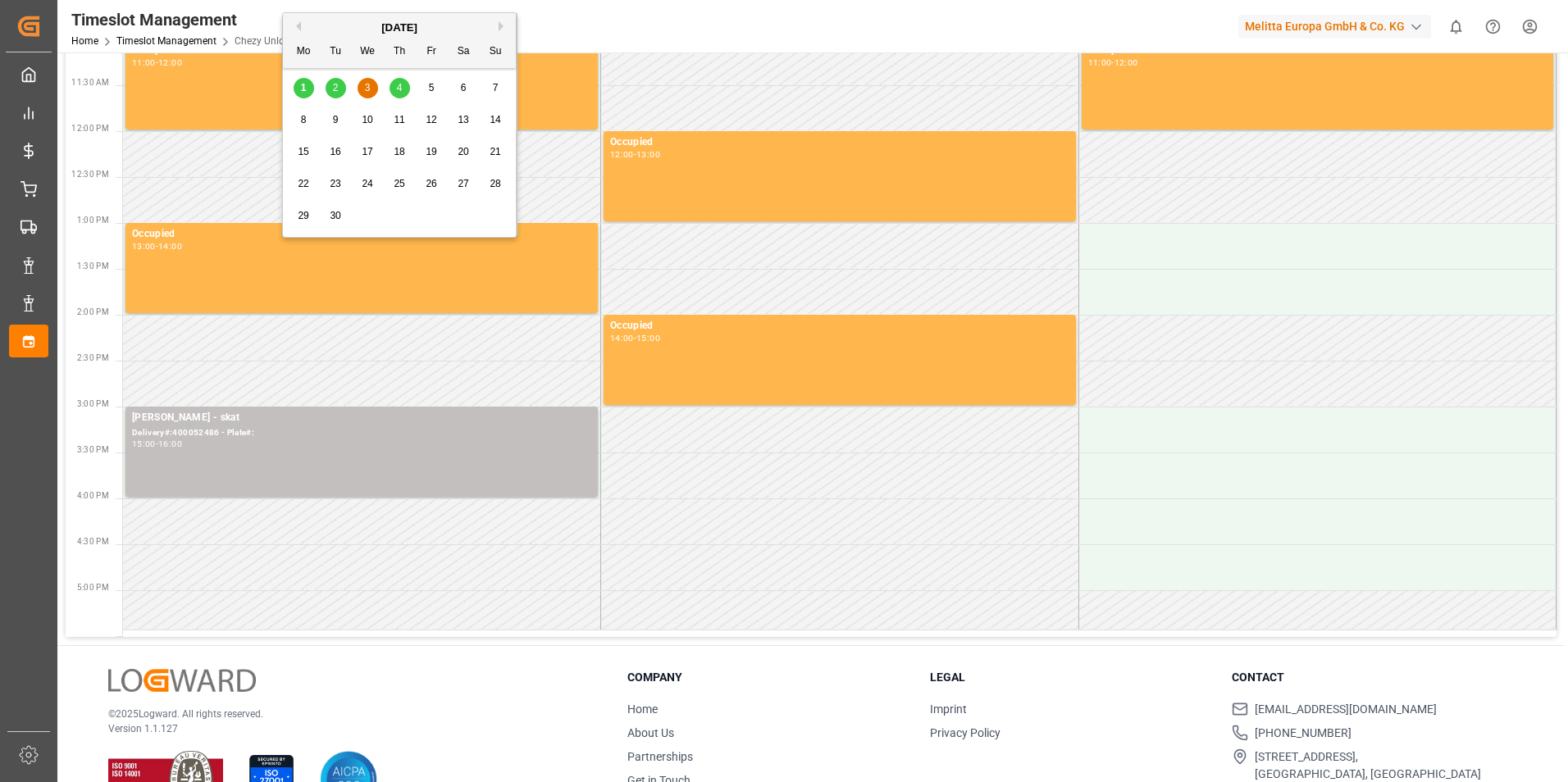
click at [295, 362] on td at bounding box center [362, 384] width 478 height 46
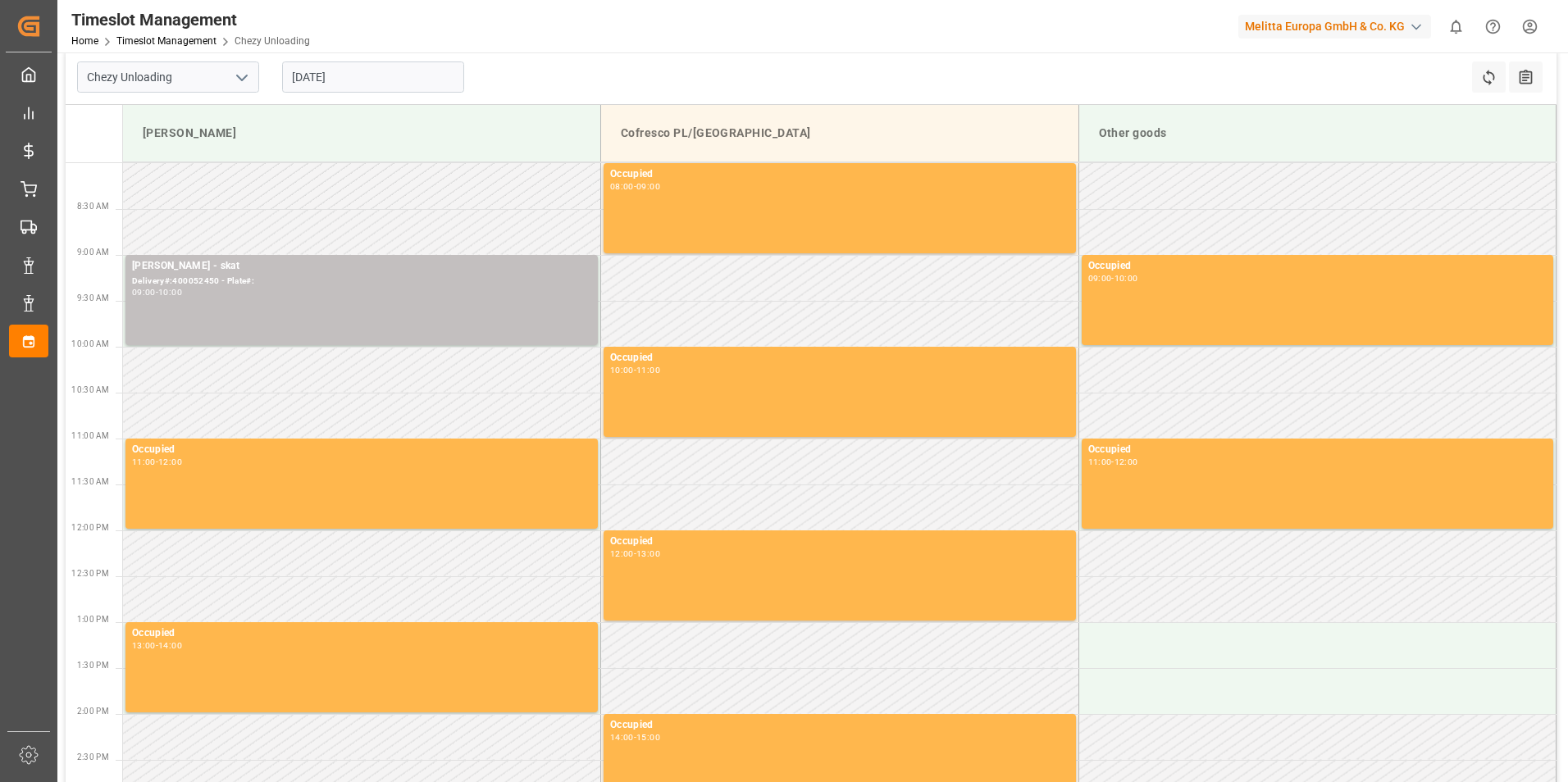
scroll to position [0, 0]
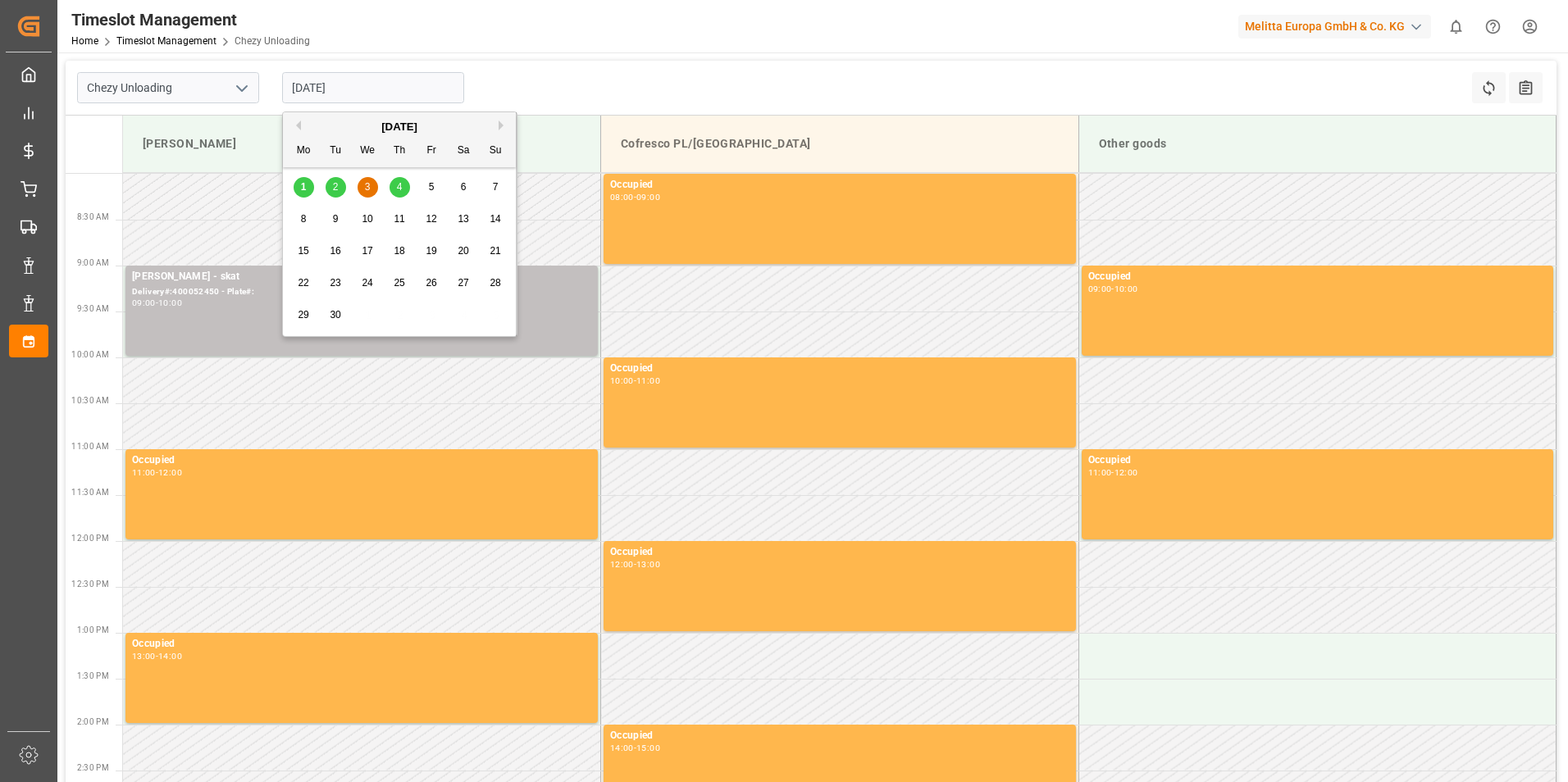
click at [332, 95] on input "[DATE]" at bounding box center [373, 88] width 182 height 31
click at [524, 70] on div "Chezy Unloading [DATE] Refresh Time Slots All Audits" at bounding box center [811, 89] width 1491 height 55
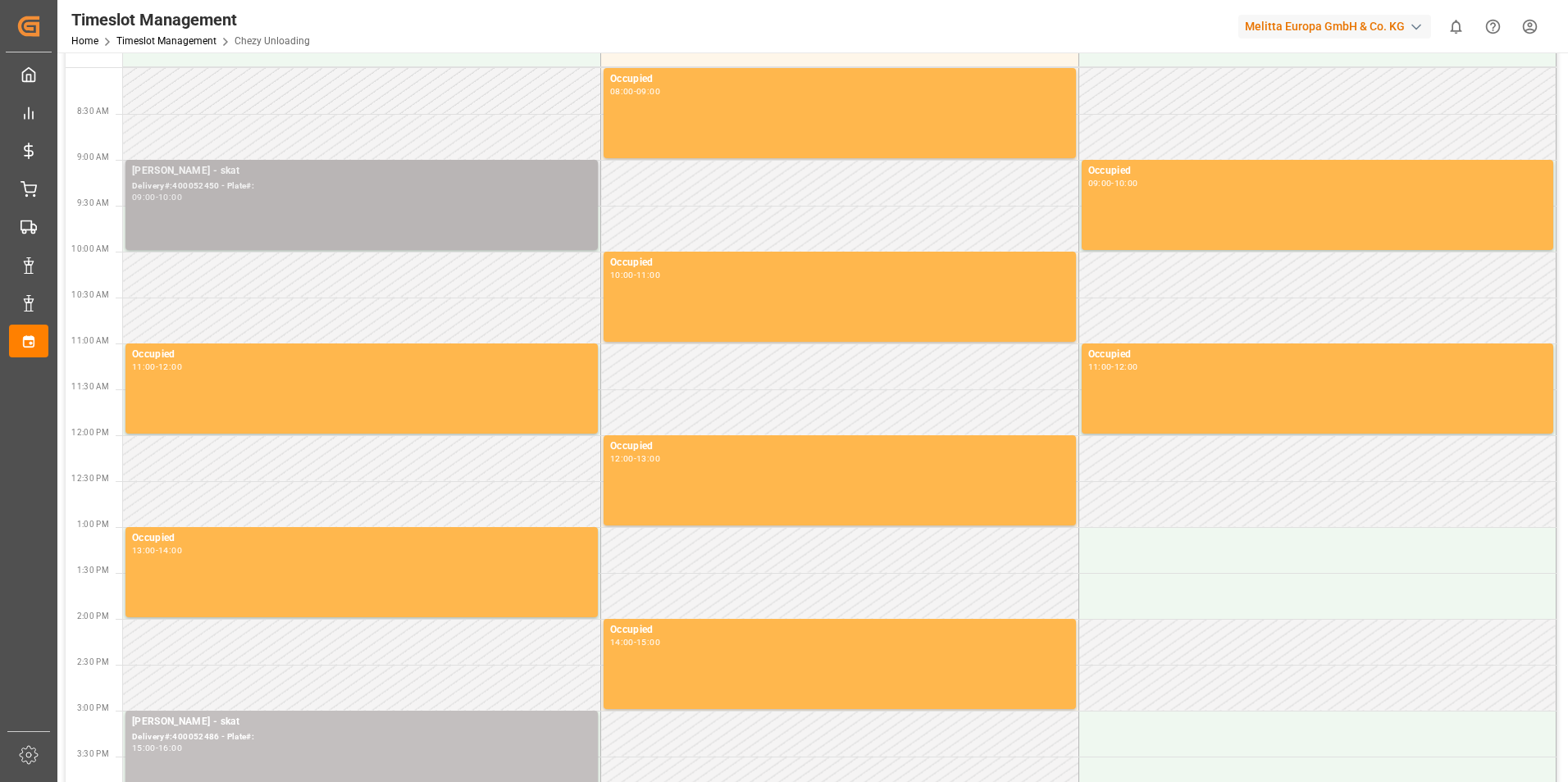
scroll to position [246, 0]
